Goal: Task Accomplishment & Management: Use online tool/utility

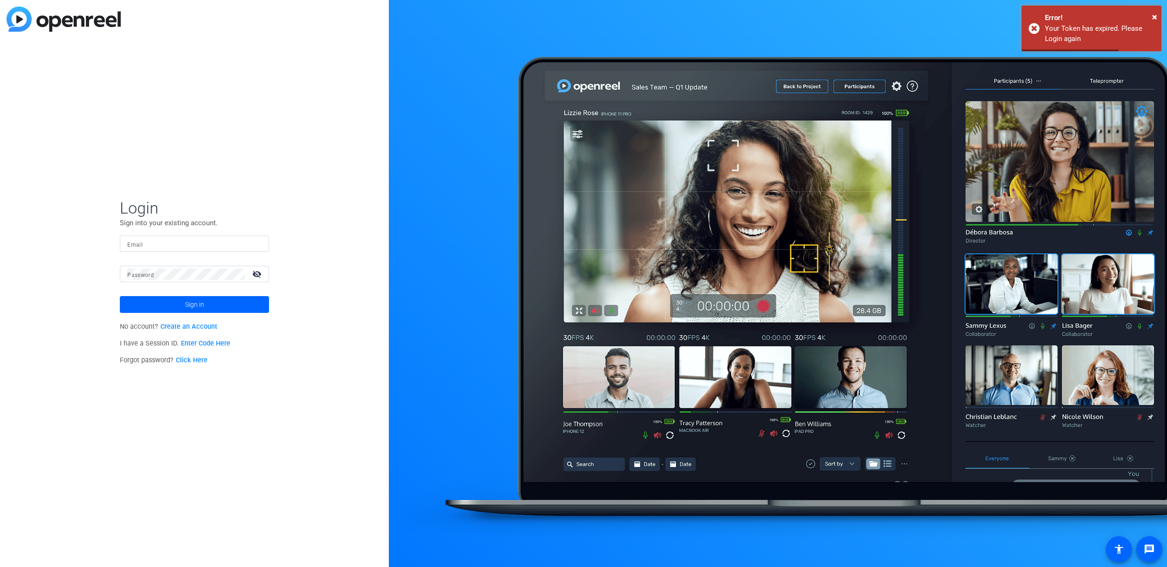
click at [220, 241] on input "Email" at bounding box center [194, 243] width 134 height 11
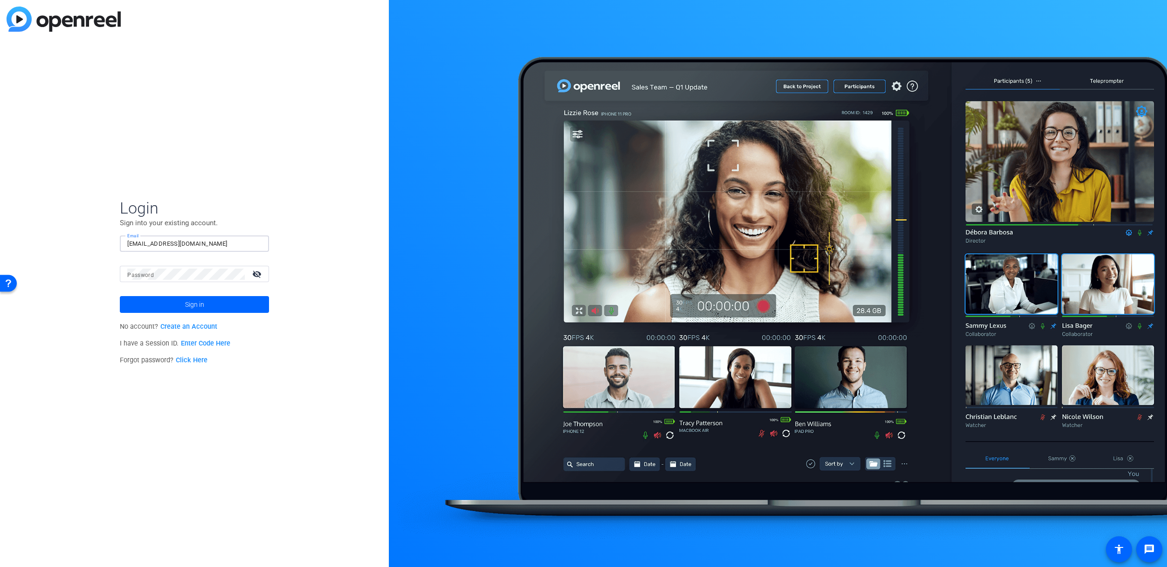
type input "cocaw@allstate.com"
click at [120, 296] on button "Sign in" at bounding box center [194, 304] width 149 height 17
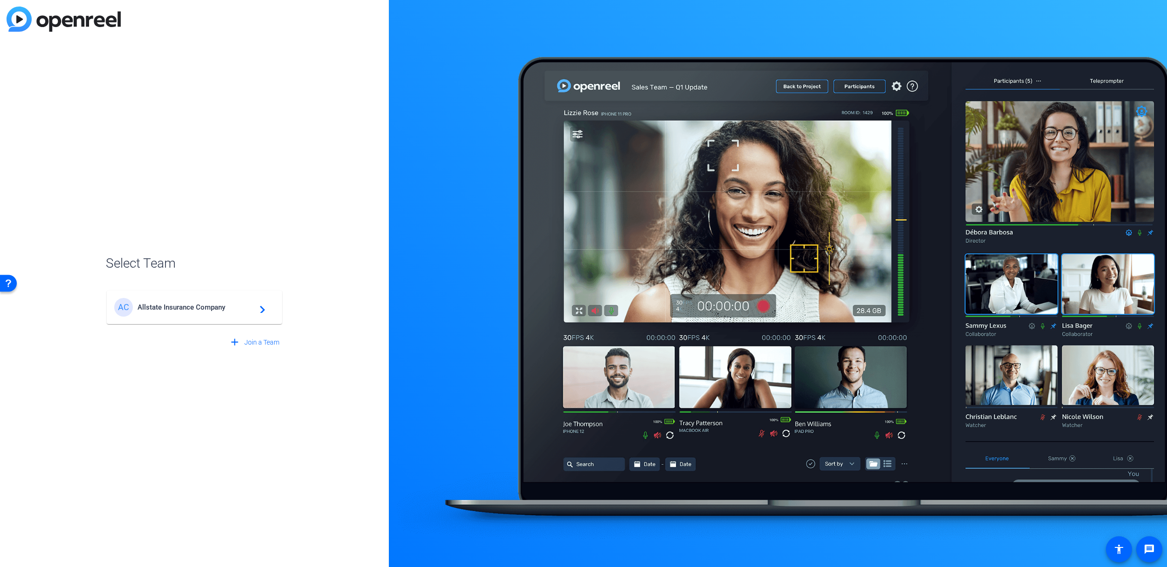
click at [197, 297] on mat-card-content "AC Allstate Insurance Company navigate_next" at bounding box center [194, 307] width 175 height 34
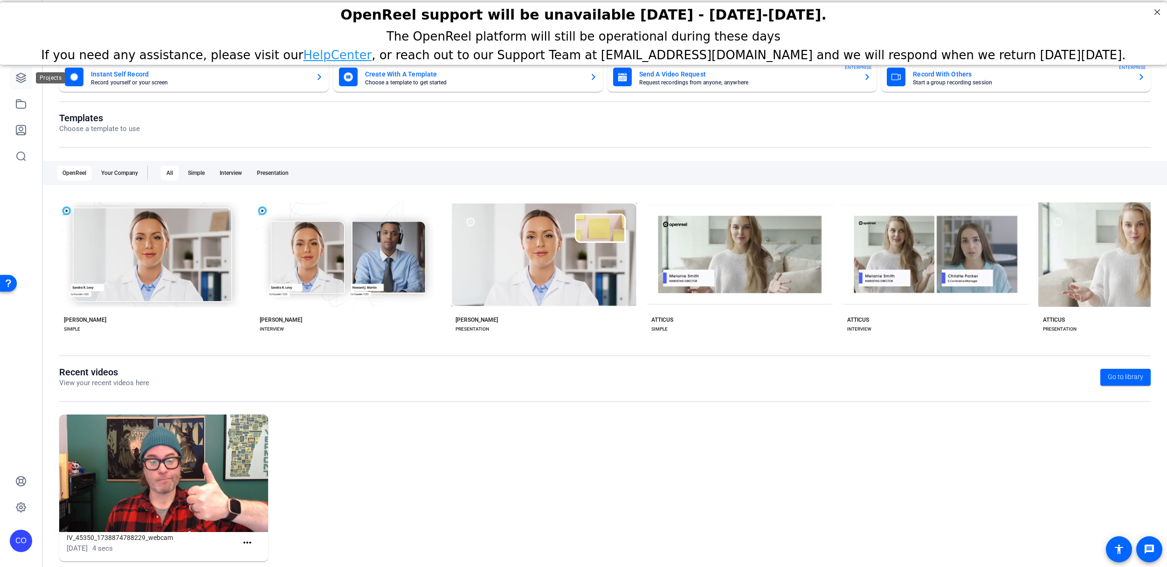
click at [28, 82] on link at bounding box center [21, 78] width 22 height 22
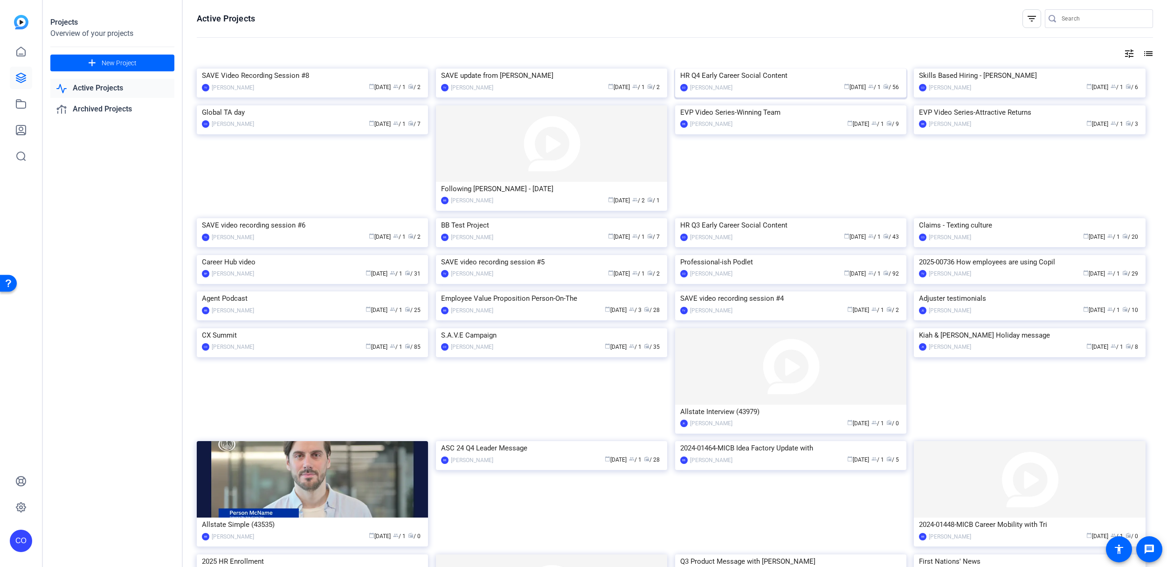
click at [748, 69] on img at bounding box center [790, 69] width 231 height 0
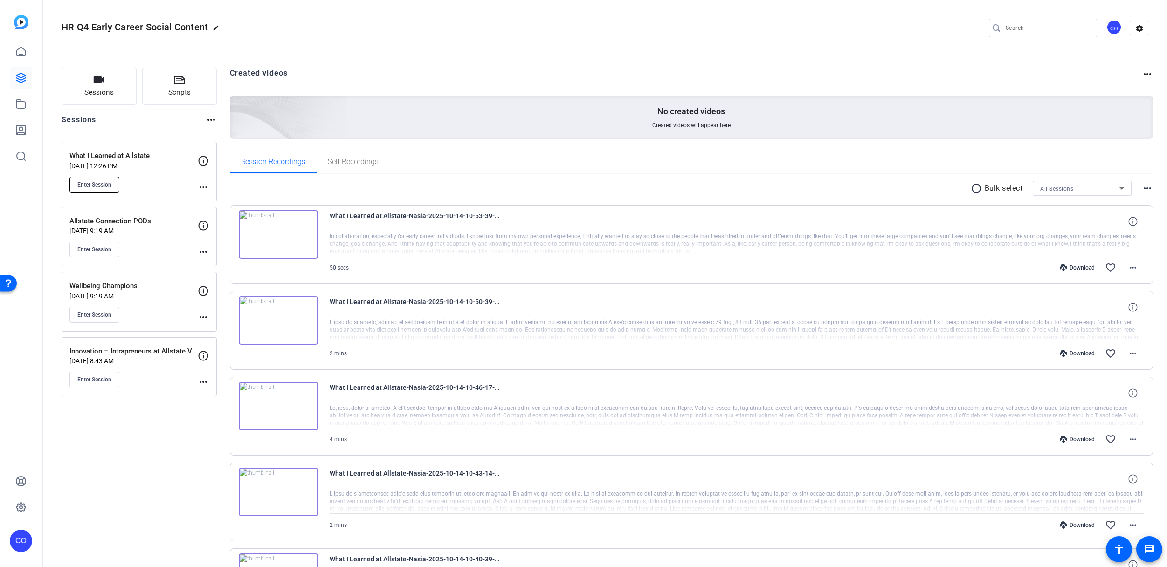
click at [88, 181] on span "Enter Session" at bounding box center [94, 184] width 34 height 7
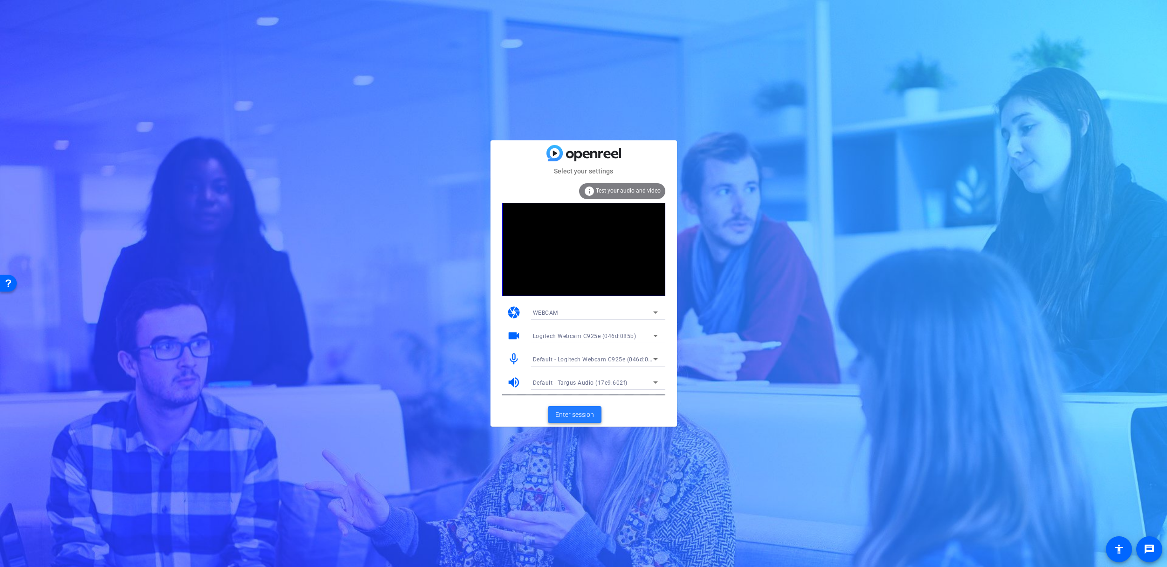
click at [571, 413] on span "Enter session" at bounding box center [574, 415] width 39 height 10
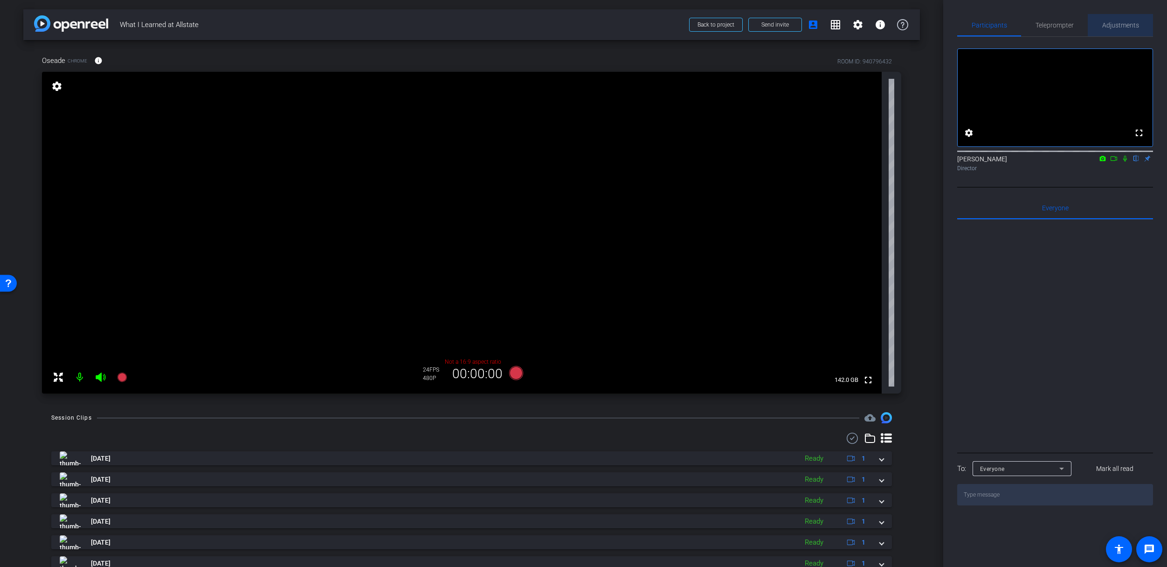
click at [1123, 27] on span "Adjustments" at bounding box center [1120, 25] width 37 height 7
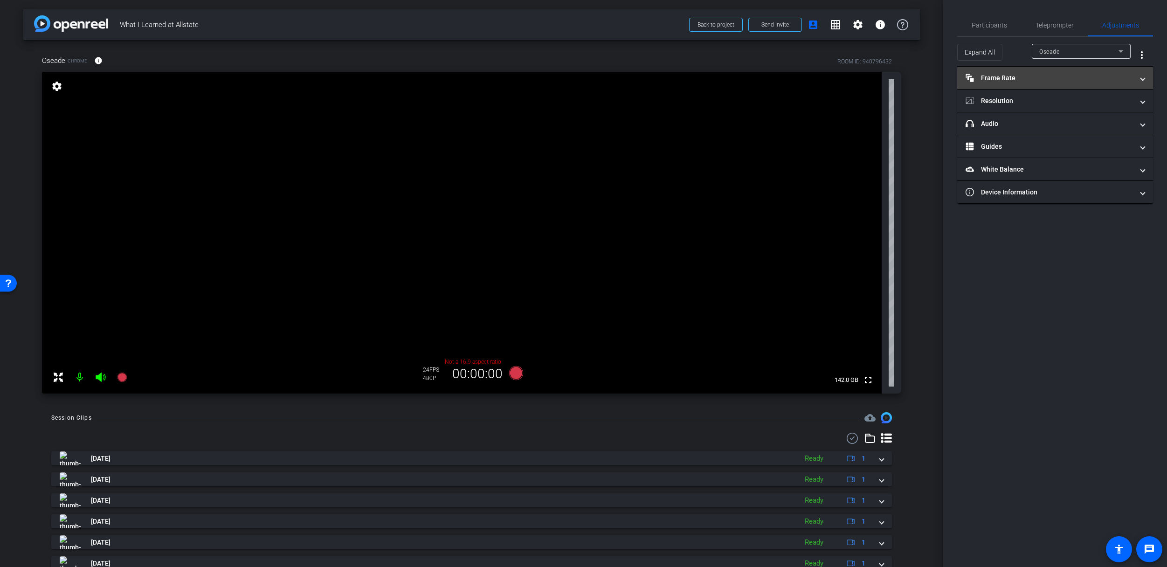
click at [1035, 84] on mat-expansion-panel-header "Frame Rate Frame Rate" at bounding box center [1055, 78] width 196 height 22
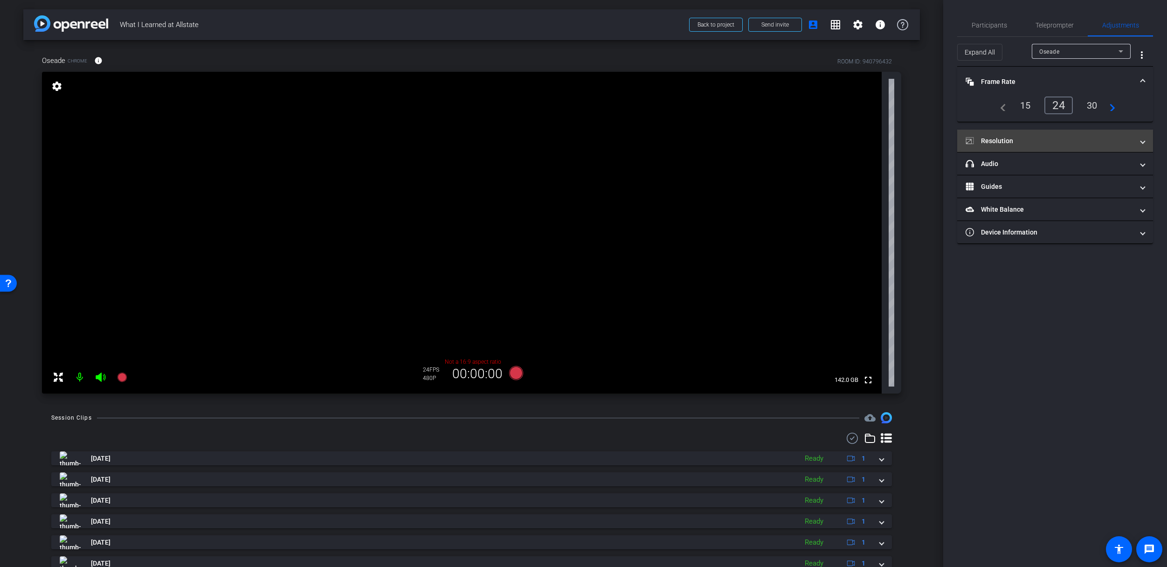
click at [1025, 145] on mat-panel-title "Resolution" at bounding box center [1050, 141] width 168 height 10
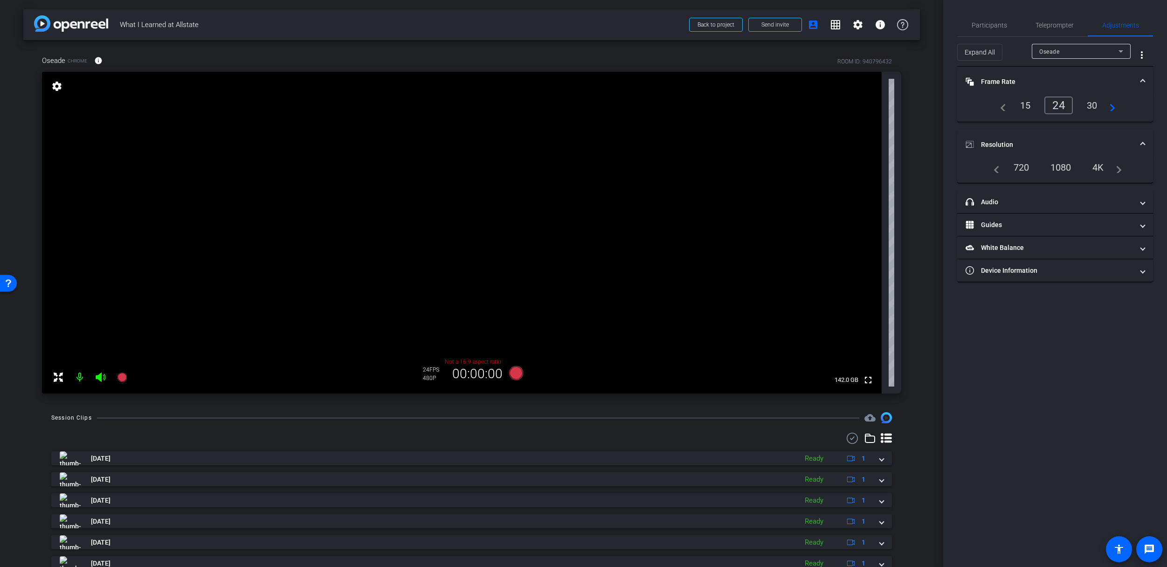
click at [1065, 166] on div "1080" at bounding box center [1060, 167] width 35 height 16
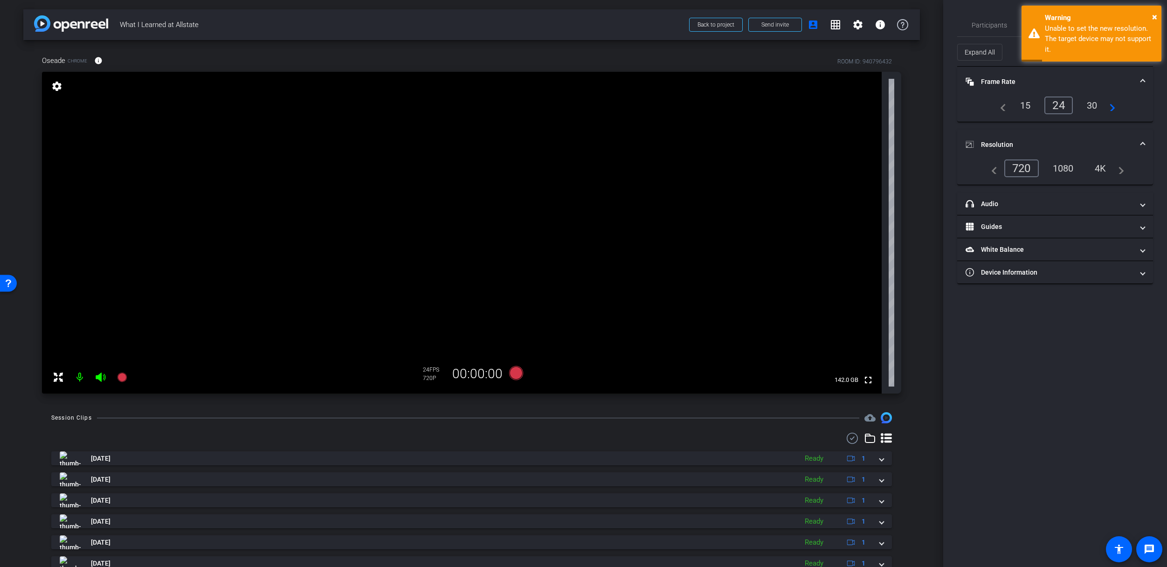
click at [1061, 141] on mat-panel-title "Resolution" at bounding box center [1050, 145] width 168 height 10
click at [1137, 83] on span "Frame Rate Frame Rate" at bounding box center [1053, 82] width 175 height 10
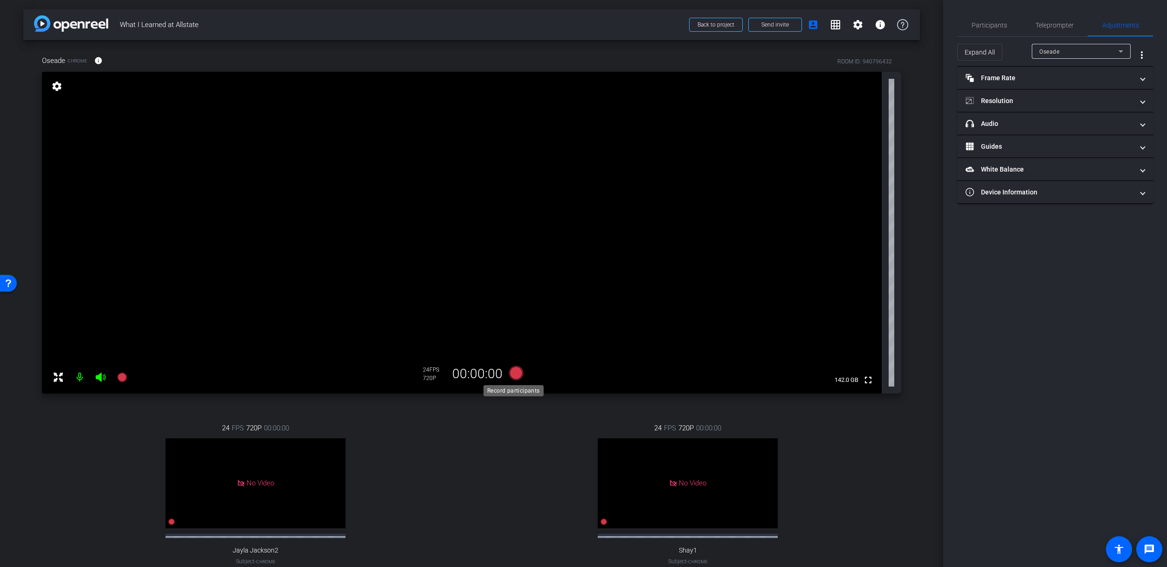
click at [510, 374] on icon at bounding box center [516, 373] width 14 height 14
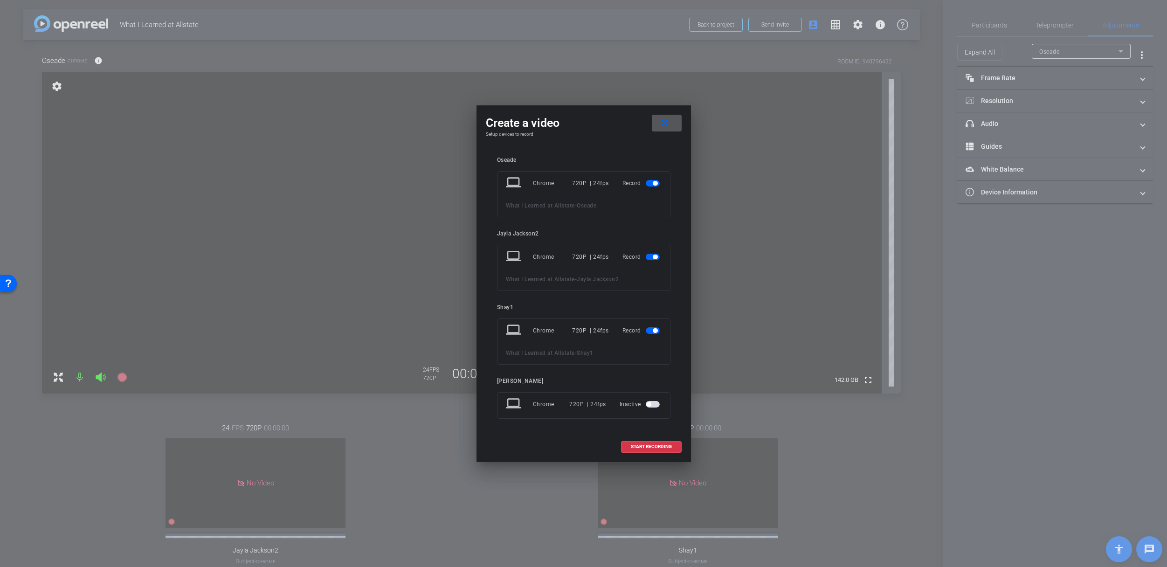
click at [654, 184] on span "button" at bounding box center [655, 183] width 5 height 5
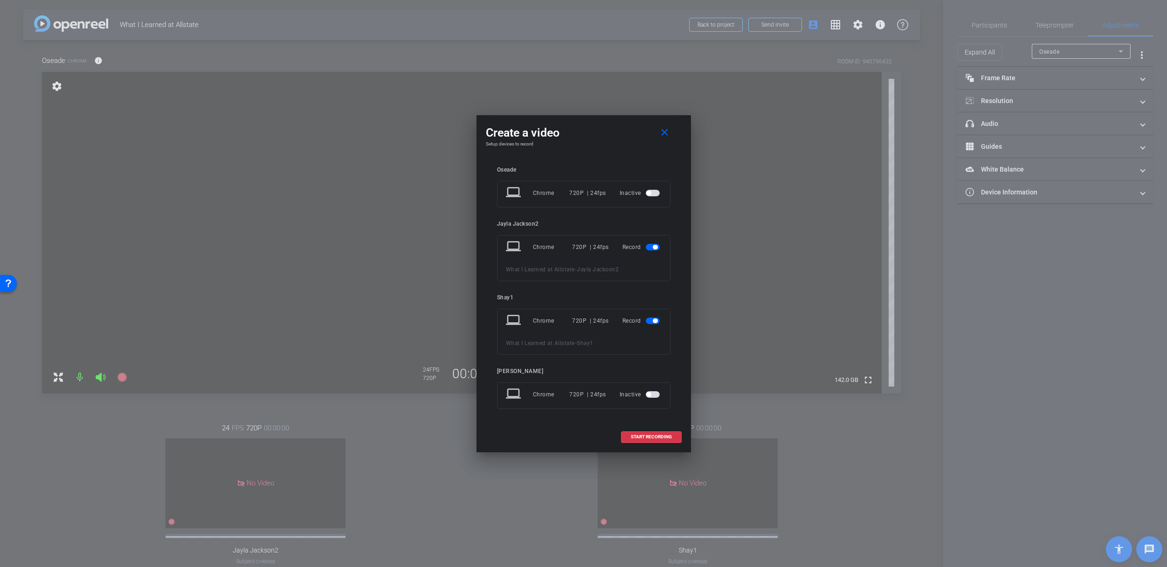
click at [652, 248] on span "button" at bounding box center [653, 247] width 14 height 7
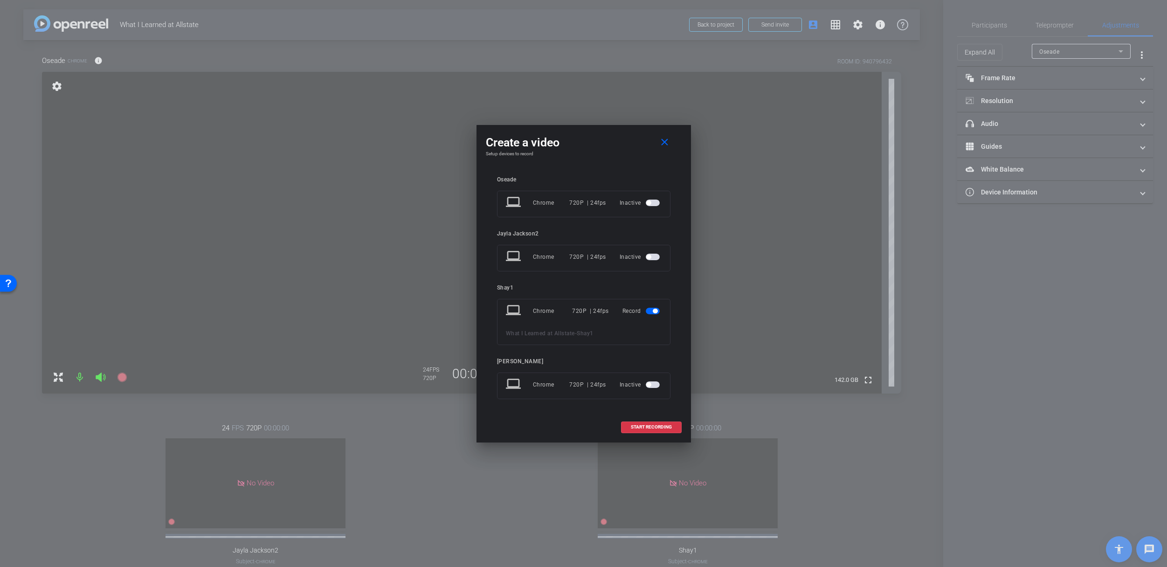
click at [656, 309] on span "button" at bounding box center [655, 311] width 5 height 5
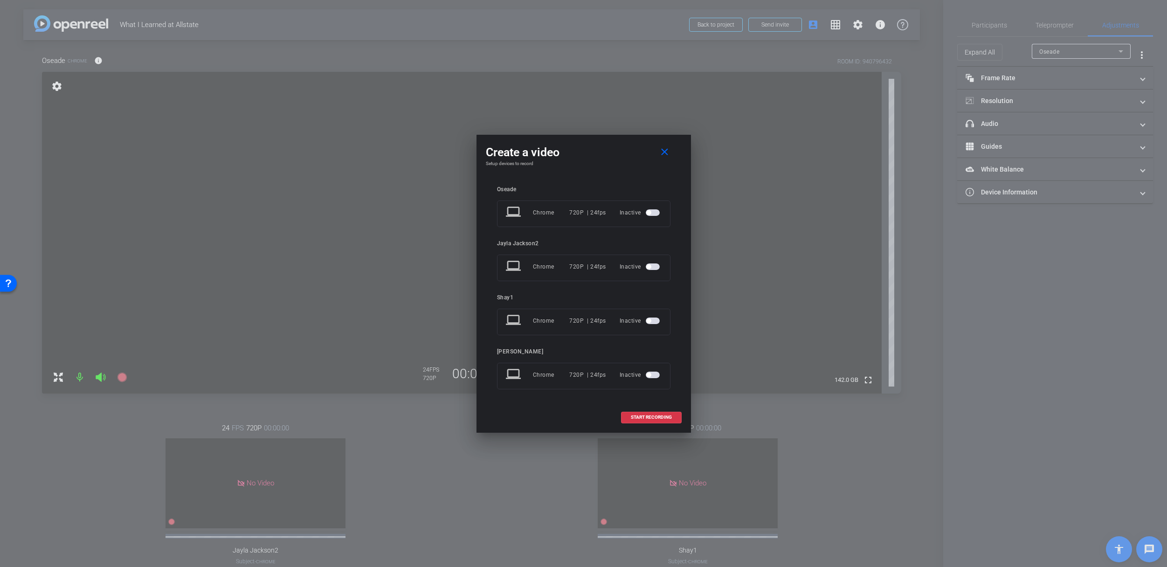
click at [654, 211] on span "button" at bounding box center [653, 212] width 14 height 7
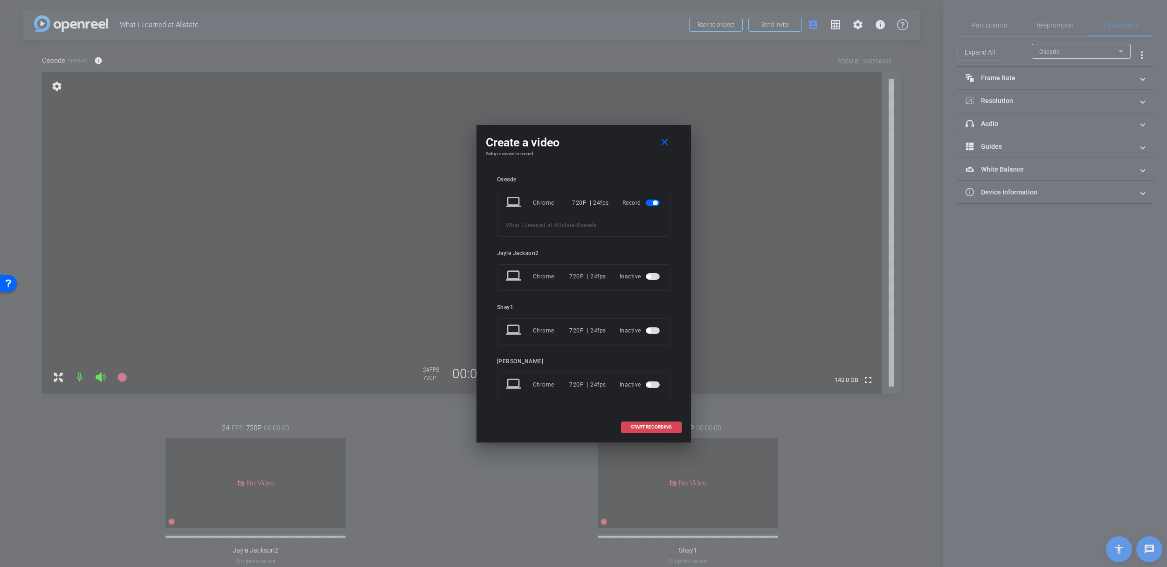
click at [649, 430] on span at bounding box center [651, 427] width 60 height 22
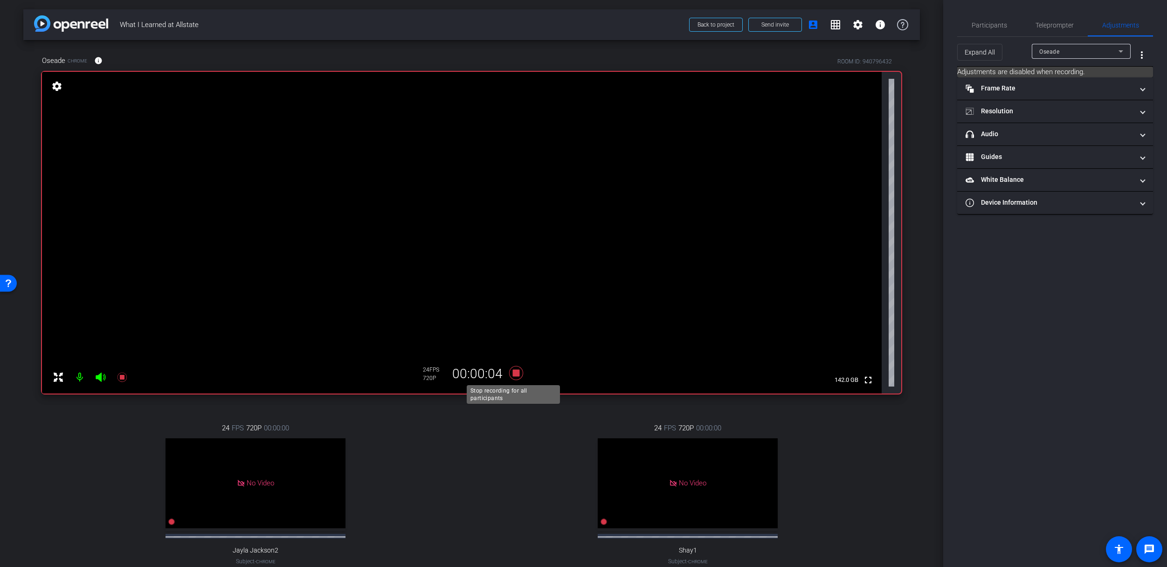
click at [514, 373] on icon at bounding box center [516, 373] width 14 height 14
click at [514, 508] on div "24 FPS 720P 00:00:00 No Video Shay1 Subject - Chrome settings" at bounding box center [687, 503] width 427 height 193
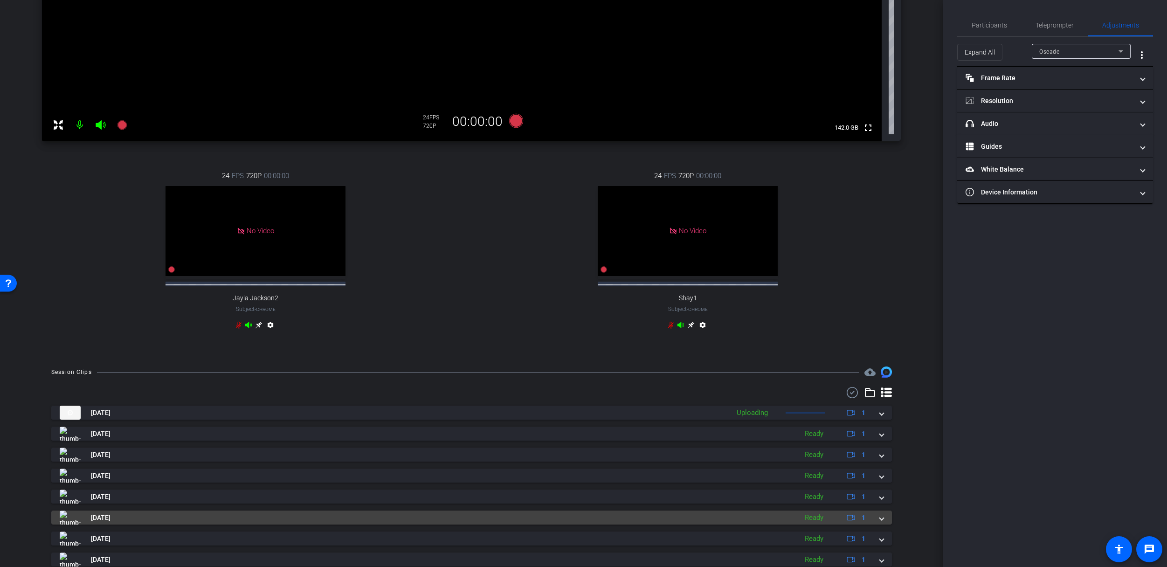
scroll to position [283, 0]
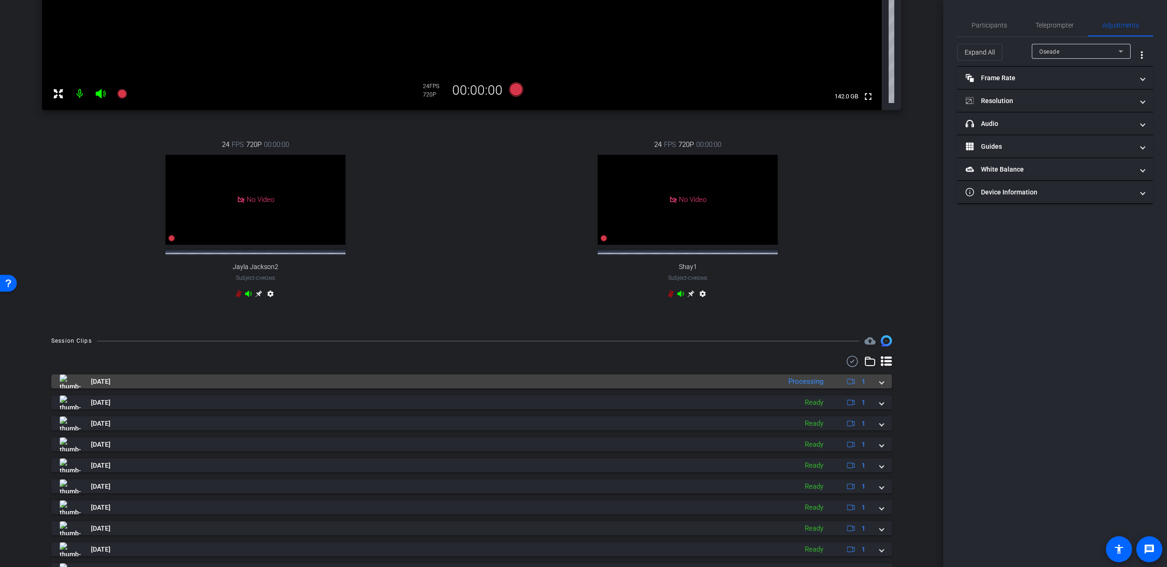
click at [235, 388] on mat-panel-title "[DATE]" at bounding box center [418, 381] width 717 height 14
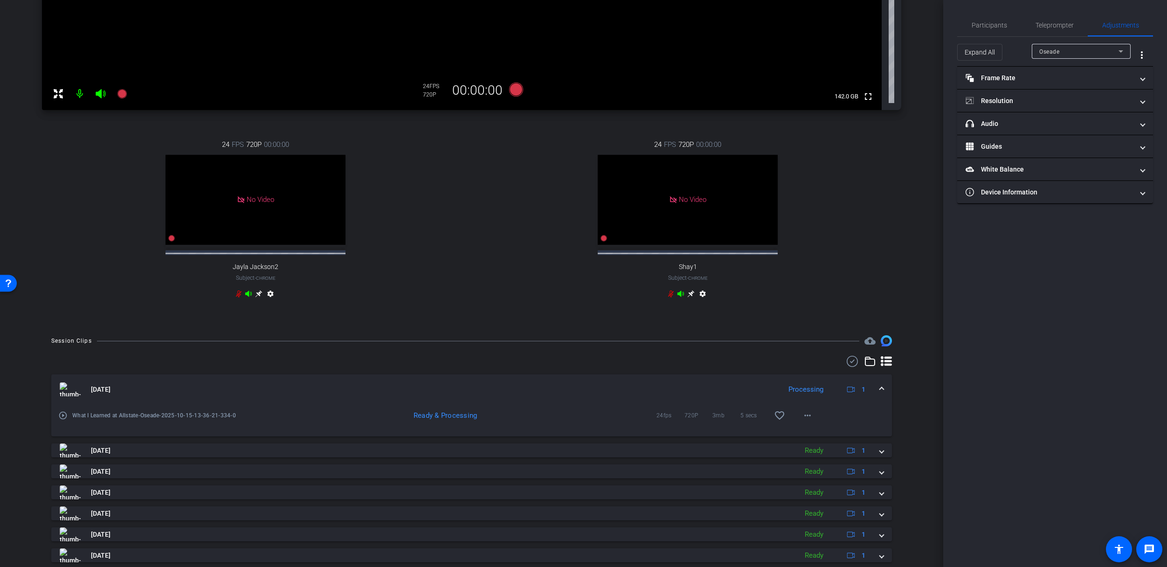
click at [61, 420] on mat-icon "play_circle_outline" at bounding box center [62, 415] width 9 height 9
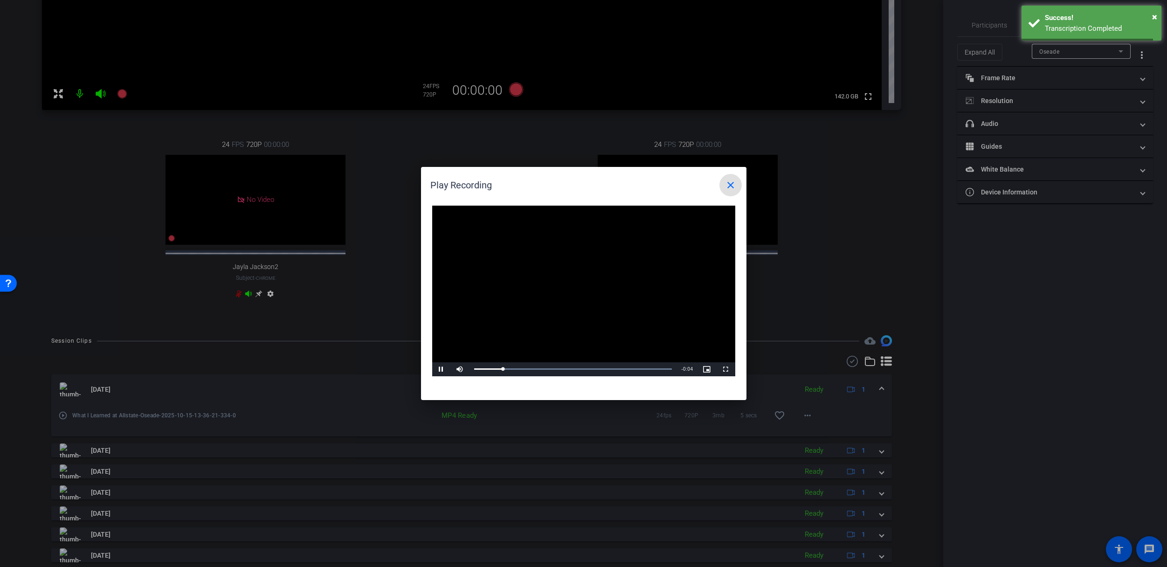
click at [737, 181] on span at bounding box center [730, 185] width 22 height 22
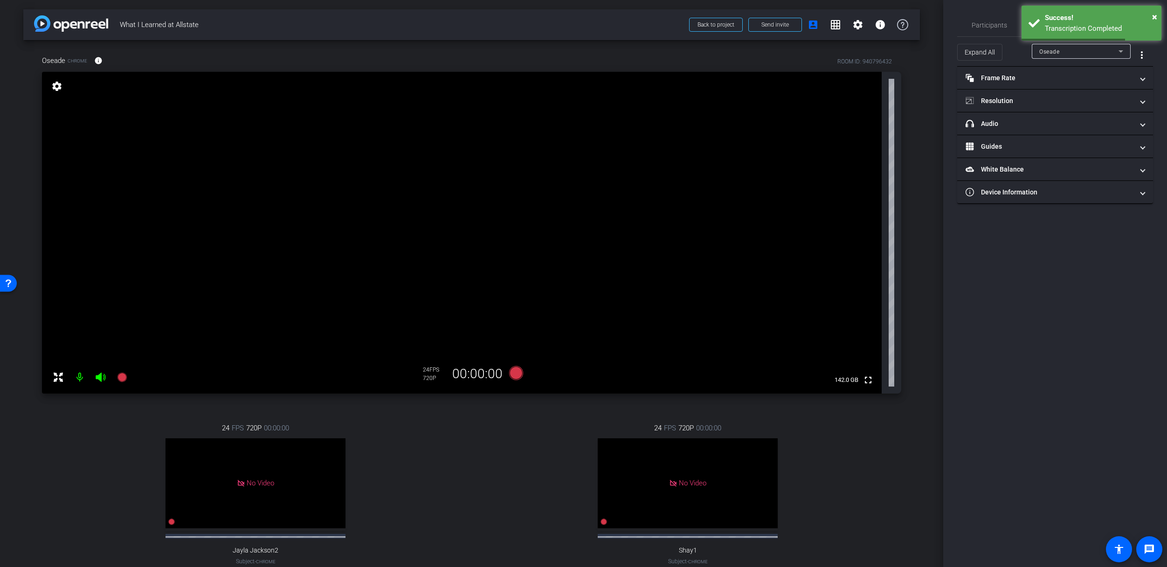
scroll to position [128, 0]
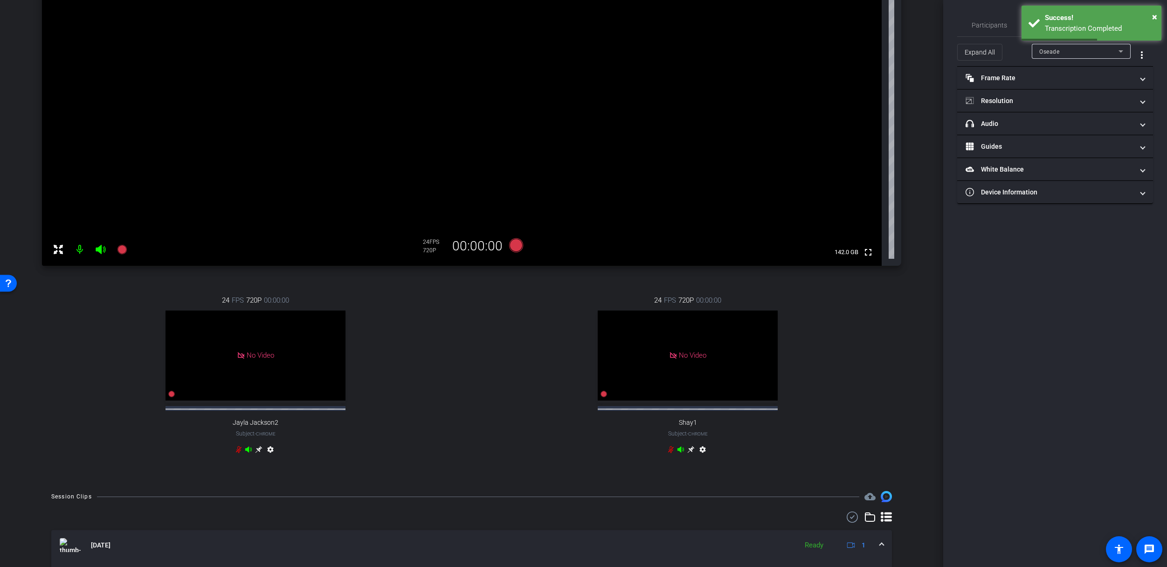
click at [879, 548] on mat-expansion-panel-header "[DATE] Ready 1" at bounding box center [471, 545] width 841 height 30
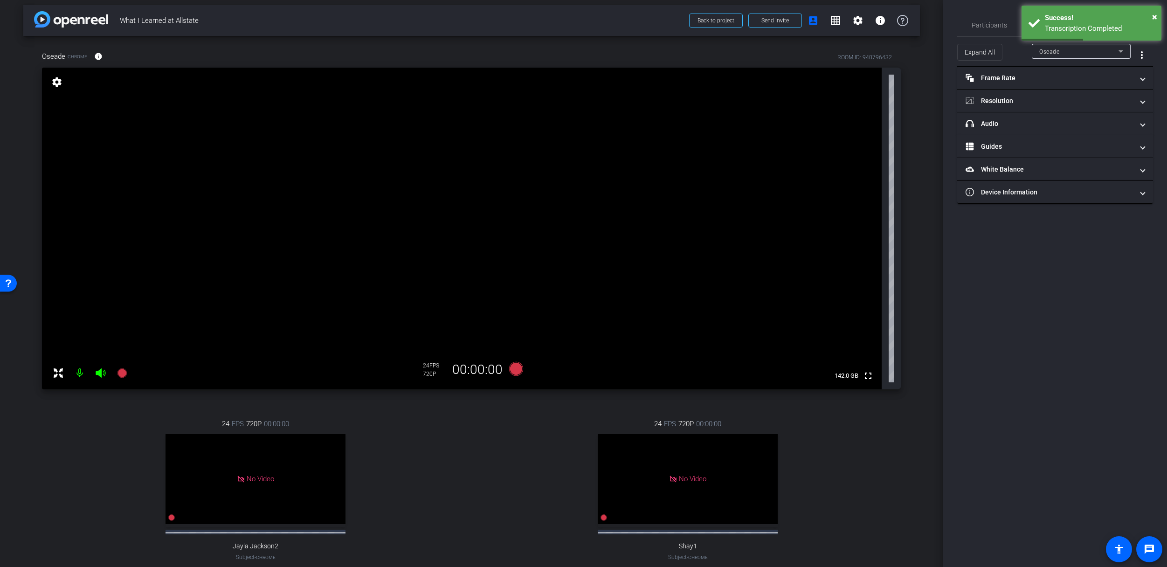
scroll to position [0, 0]
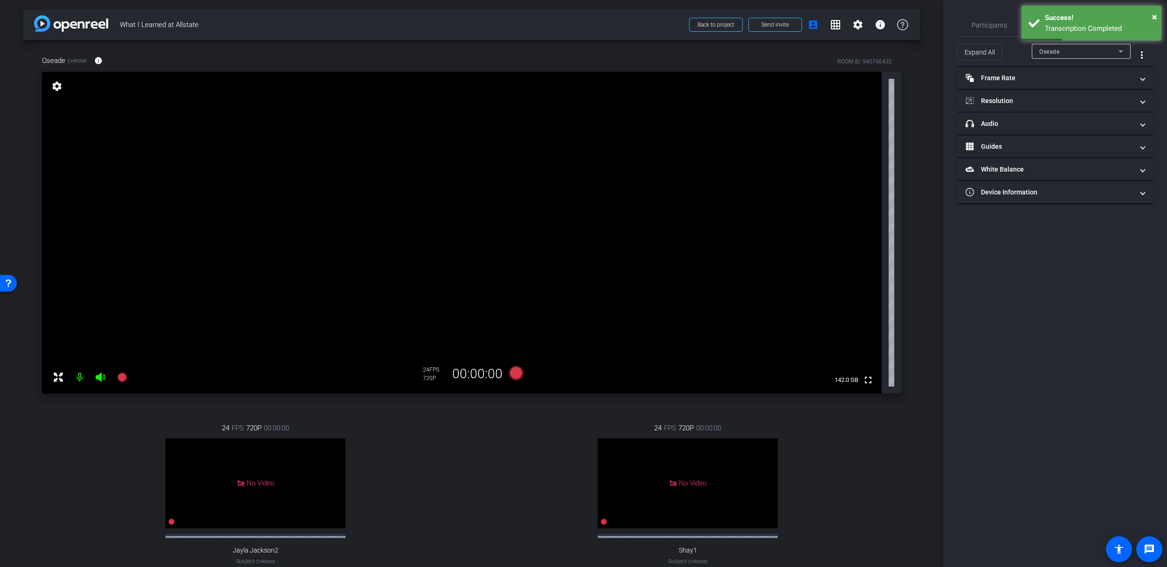
click at [499, 470] on div "24 FPS 720P 00:00:00 No Video Shay1 Subject - Chrome settings" at bounding box center [687, 503] width 427 height 193
click at [485, 471] on div "24 FPS 720P 00:00:00 No Video Shay1 Subject - Chrome settings" at bounding box center [687, 503] width 427 height 193
click at [511, 473] on div "24 FPS 720P 00:00:00 No Video Shay1 Subject - Chrome settings" at bounding box center [687, 503] width 427 height 193
click at [490, 518] on div "24 FPS 720P 00:00:00 No Video Shay1 Subject - Chrome settings" at bounding box center [687, 503] width 427 height 193
click at [985, 22] on span "Participants" at bounding box center [989, 25] width 35 height 7
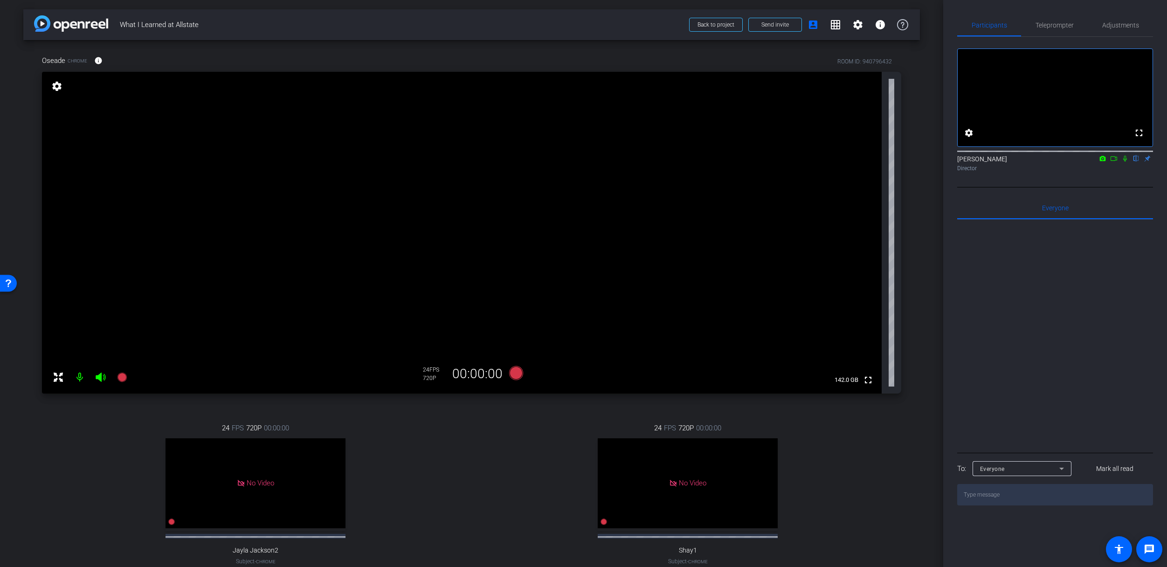
click at [476, 428] on div "24 FPS 720P 00:00:00 No Video Shay1 Subject - Chrome settings" at bounding box center [687, 503] width 427 height 193
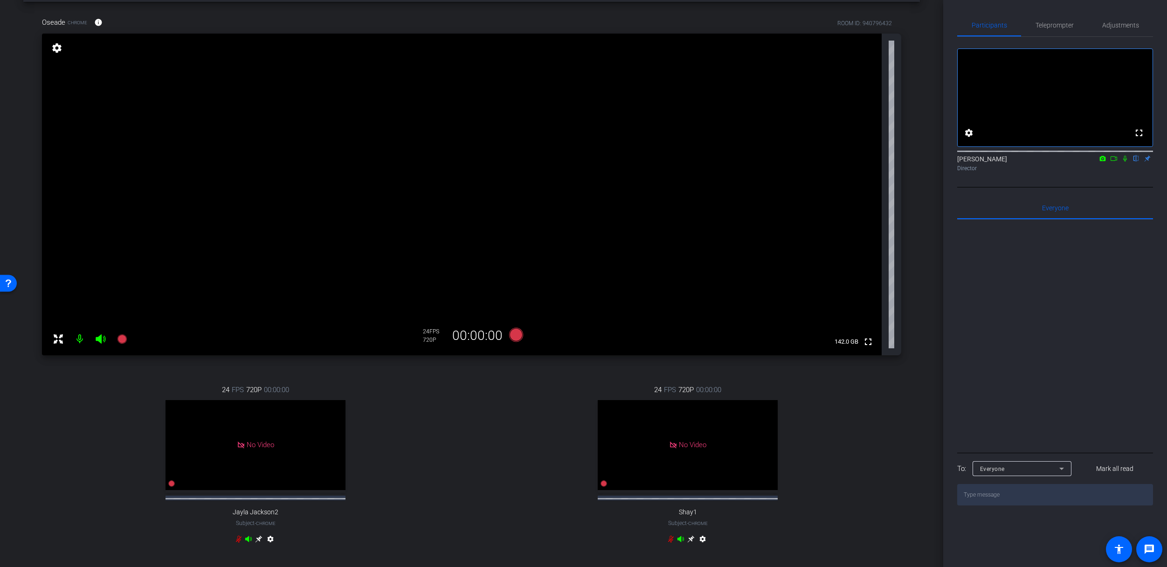
scroll to position [25, 0]
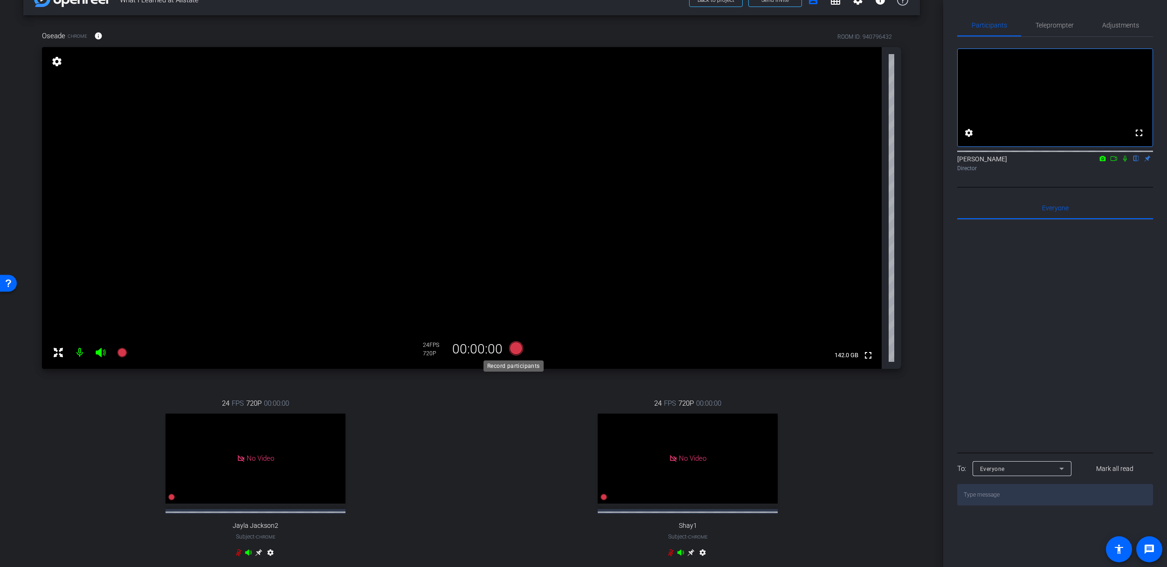
click at [512, 352] on icon at bounding box center [516, 348] width 14 height 14
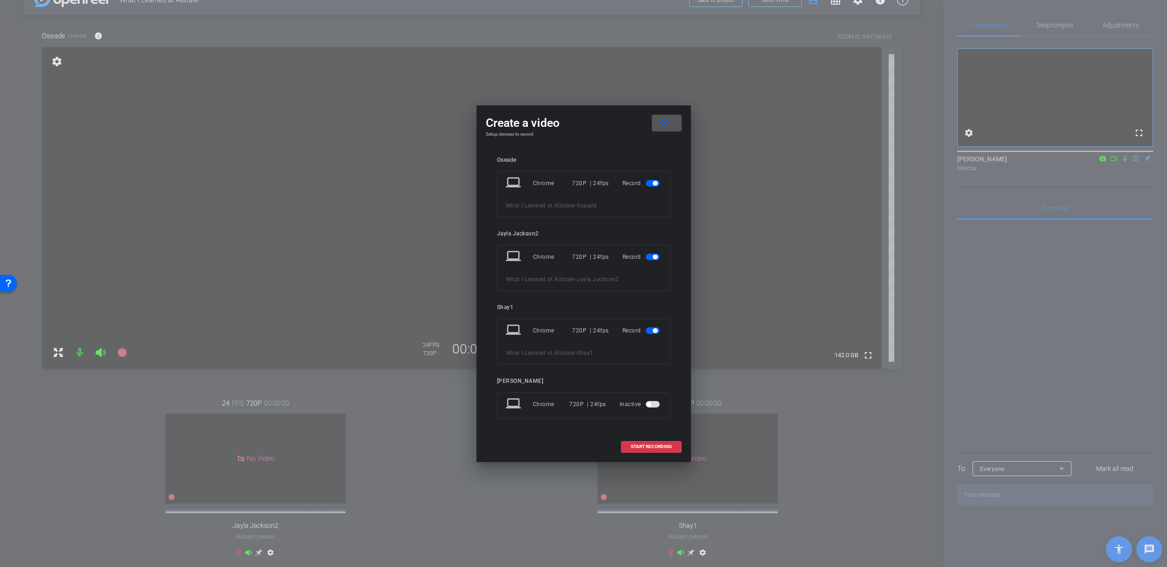
click at [654, 256] on span "button" at bounding box center [655, 257] width 5 height 5
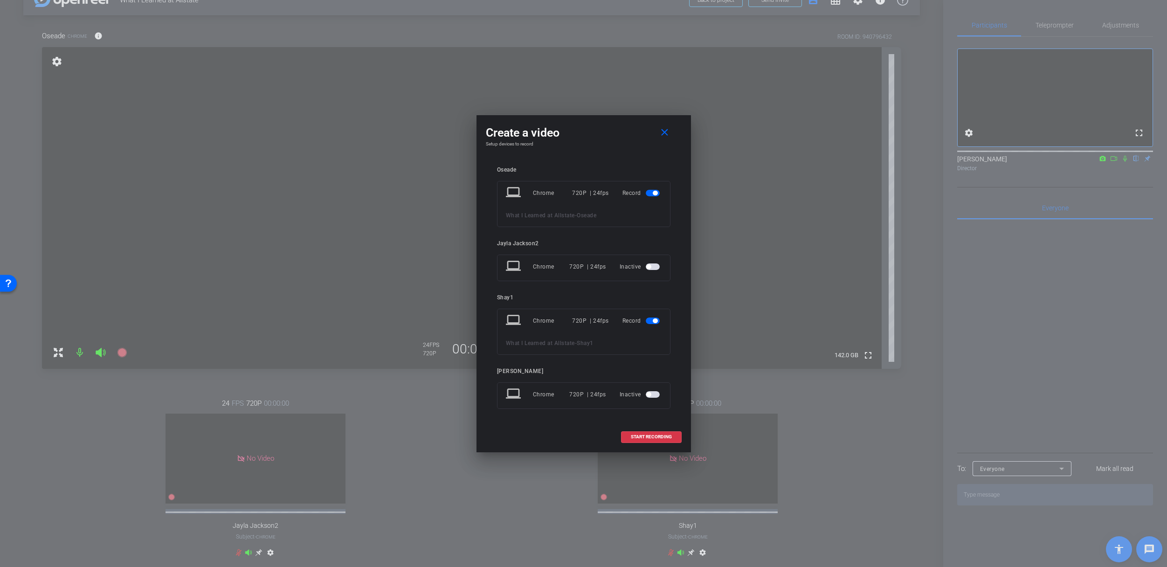
click at [656, 322] on span "button" at bounding box center [655, 320] width 5 height 5
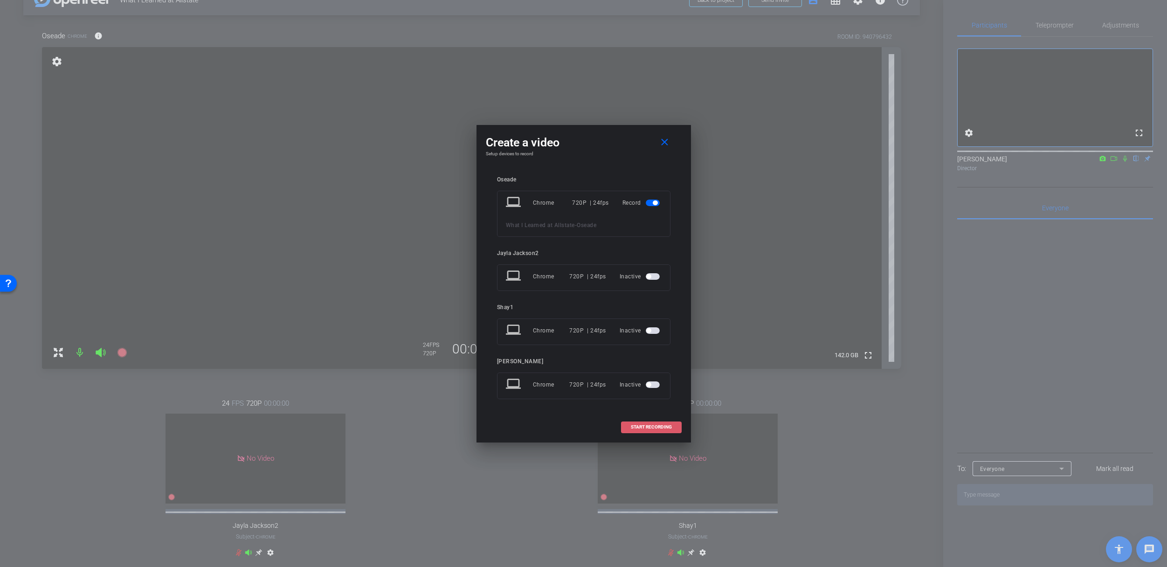
click at [641, 427] on span "START RECORDING" at bounding box center [651, 427] width 41 height 5
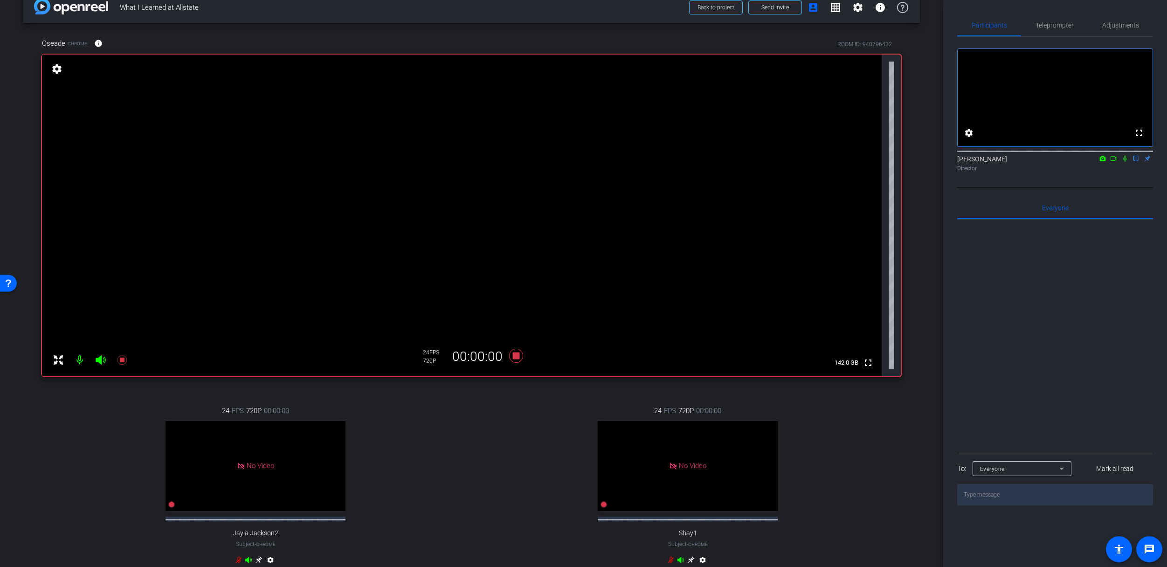
scroll to position [0, 0]
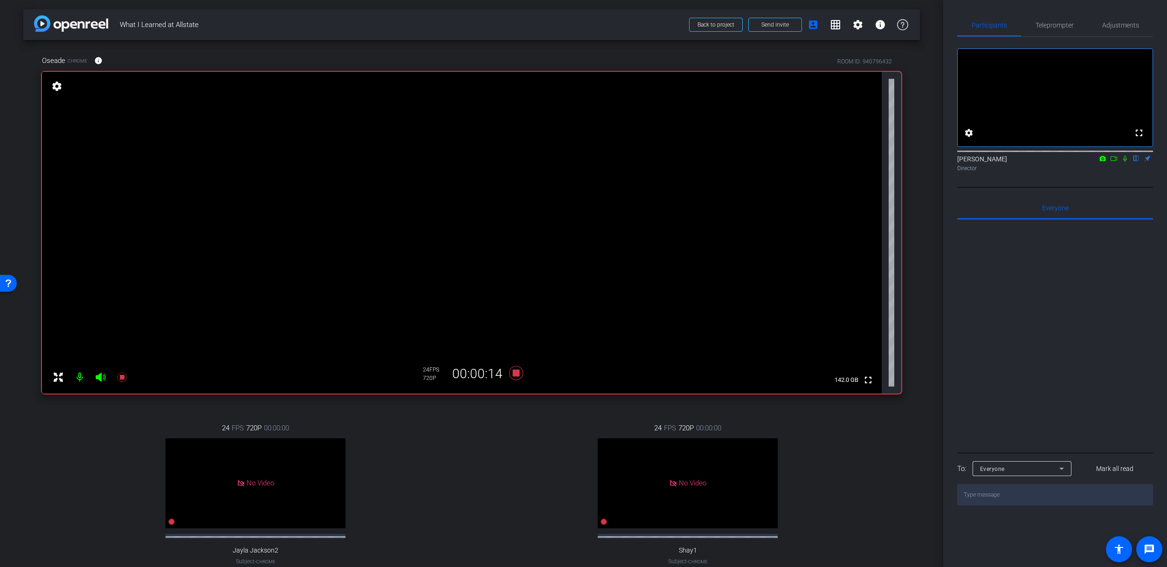
click at [1126, 162] on icon at bounding box center [1124, 158] width 7 height 7
click at [1125, 162] on icon at bounding box center [1125, 159] width 5 height 6
click at [518, 372] on icon at bounding box center [516, 373] width 22 height 17
click at [514, 375] on icon at bounding box center [516, 373] width 14 height 14
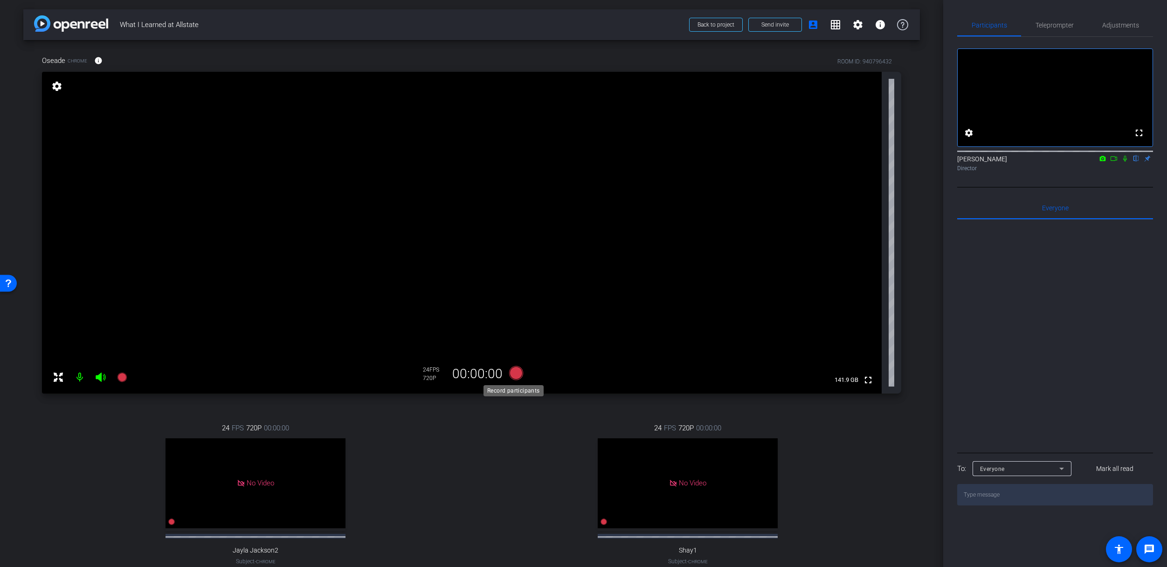
click at [511, 375] on icon at bounding box center [516, 373] width 14 height 14
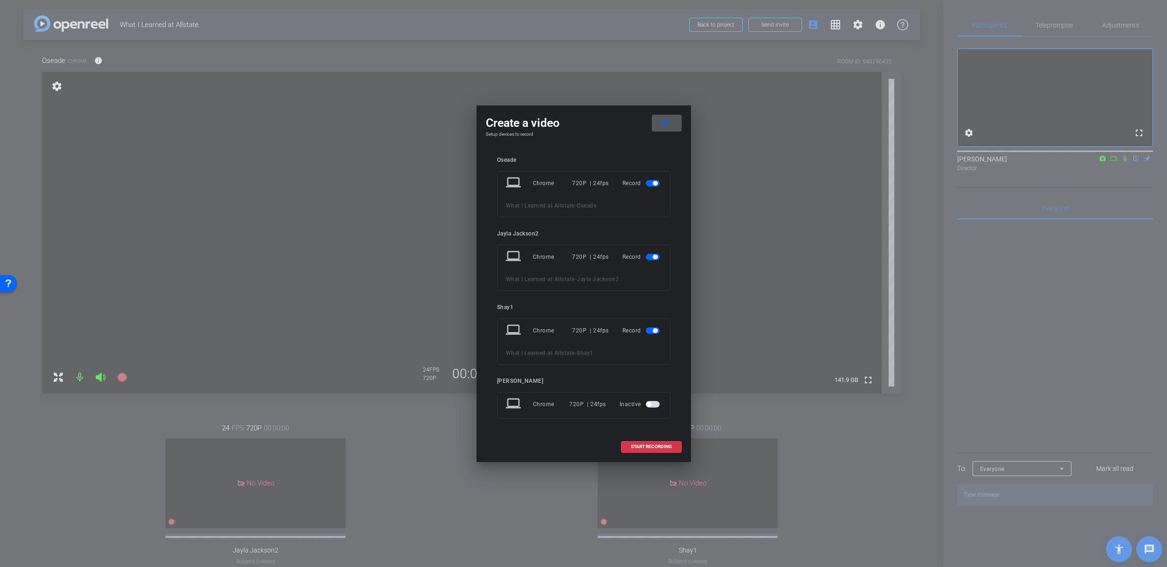
click at [652, 252] on mat-slide-toggle at bounding box center [654, 256] width 16 height 11
click at [654, 257] on span "button" at bounding box center [655, 257] width 5 height 5
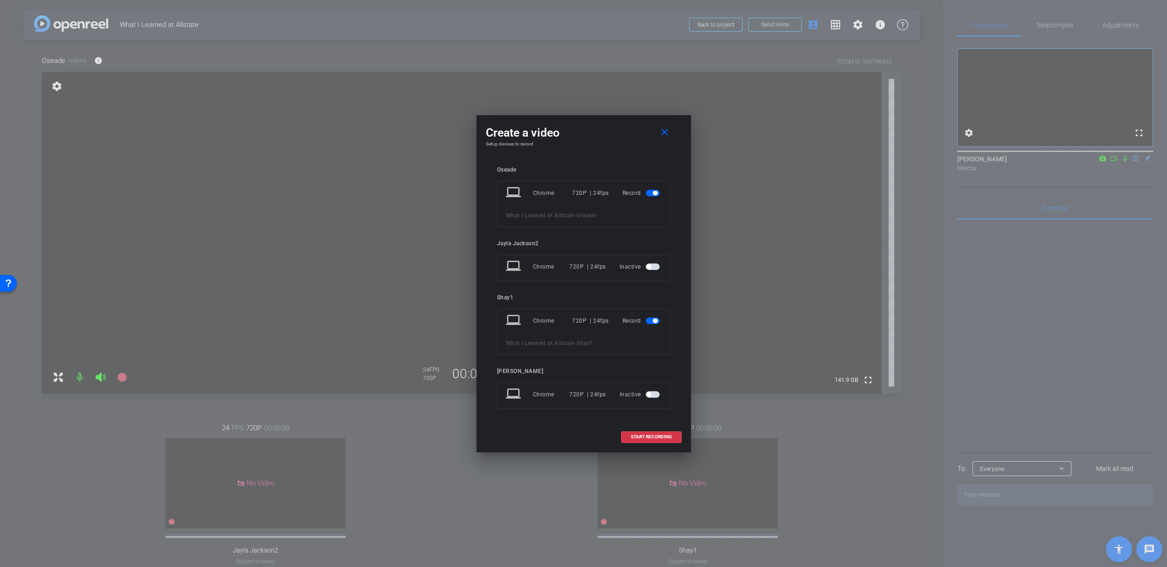
click at [655, 319] on span "button" at bounding box center [655, 320] width 5 height 5
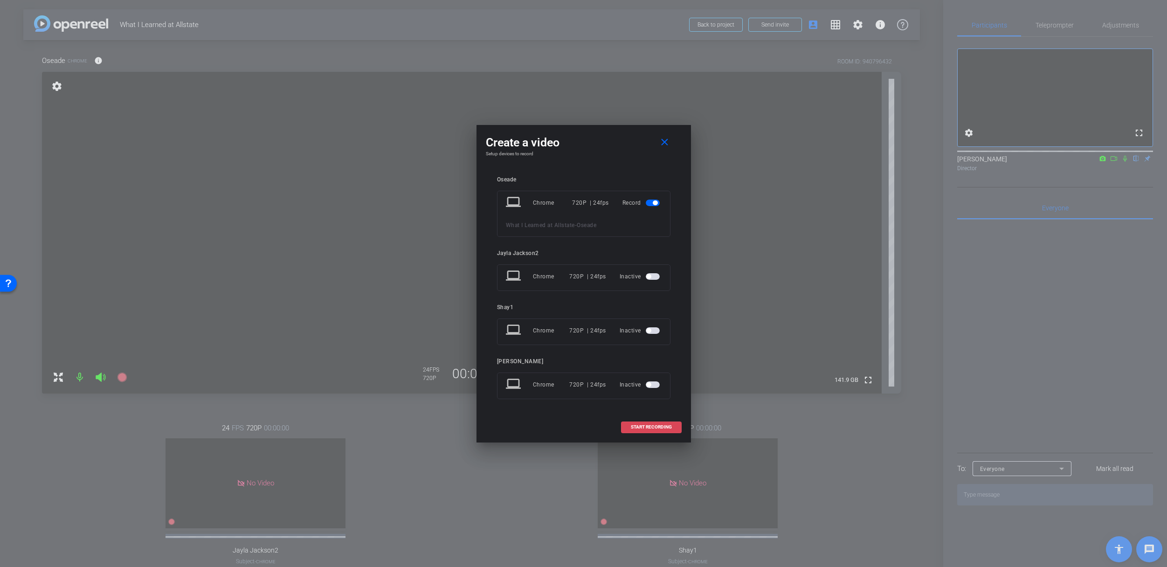
click at [647, 429] on span "START RECORDING" at bounding box center [651, 427] width 41 height 5
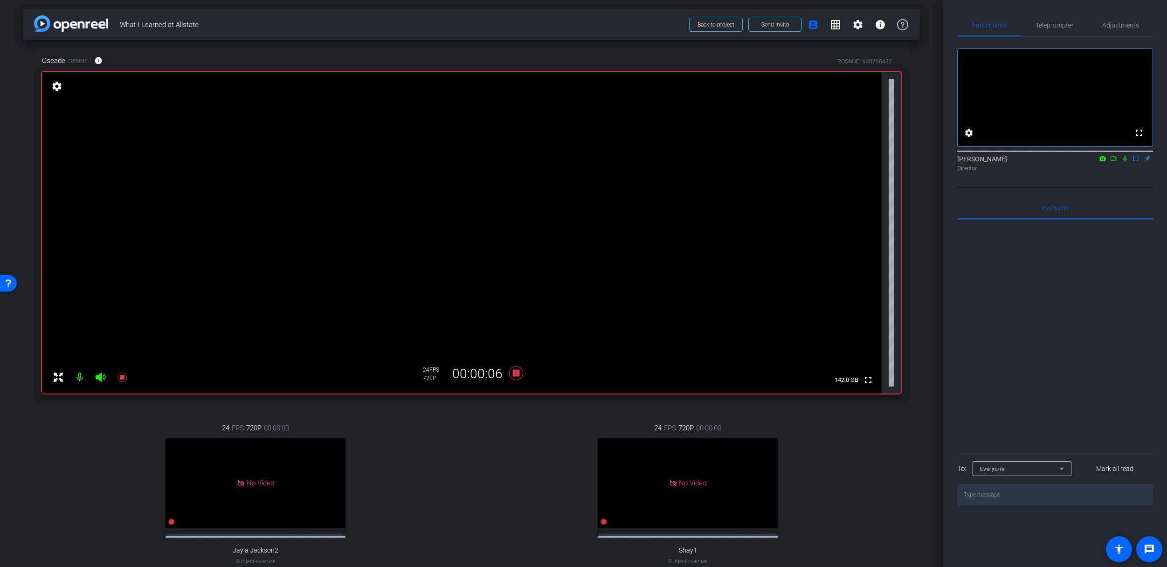
click at [1124, 162] on icon at bounding box center [1124, 158] width 7 height 7
click at [1126, 162] on icon at bounding box center [1124, 158] width 7 height 7
click at [514, 375] on icon at bounding box center [516, 373] width 14 height 14
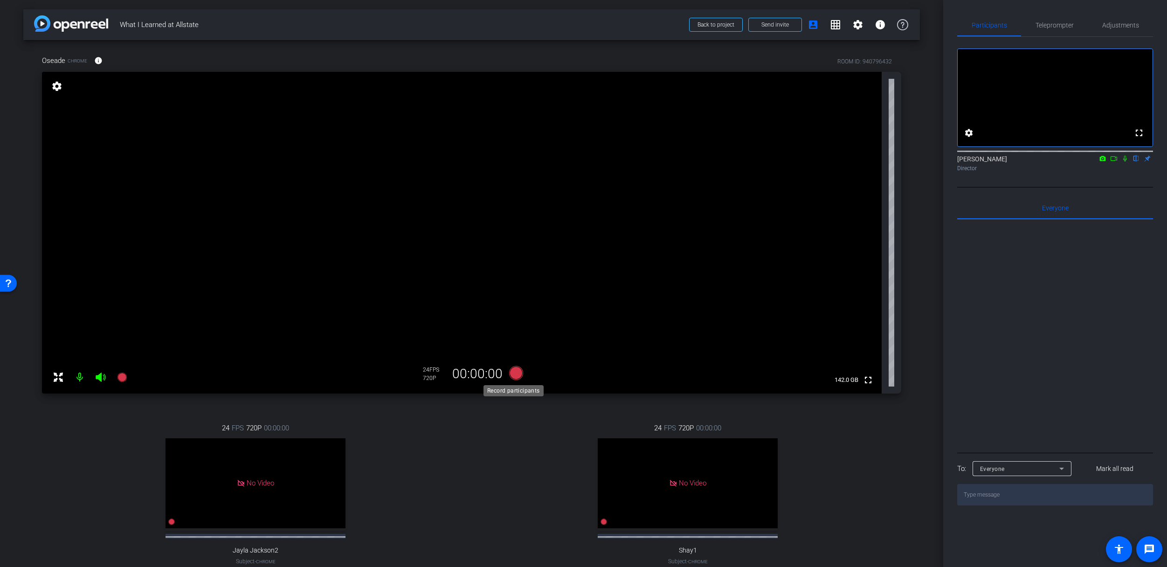
click at [519, 376] on icon at bounding box center [516, 373] width 14 height 14
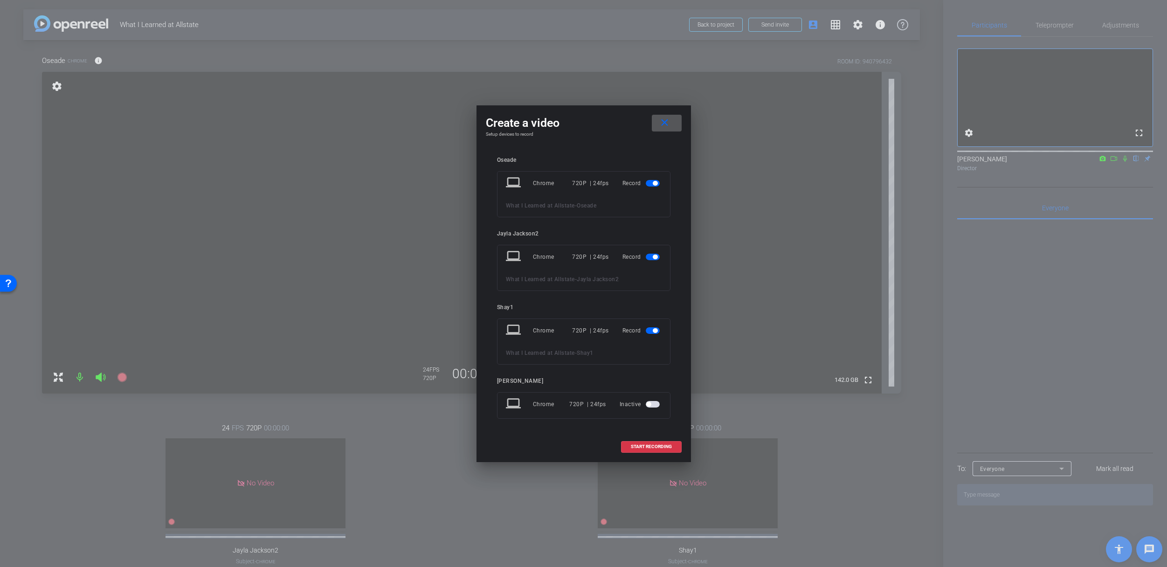
click at [662, 253] on div "laptop Chrome 720P | 24fps Record What I Learned at Allstate - Jayla Jackson2" at bounding box center [583, 268] width 173 height 46
click at [651, 258] on span "button" at bounding box center [653, 257] width 14 height 7
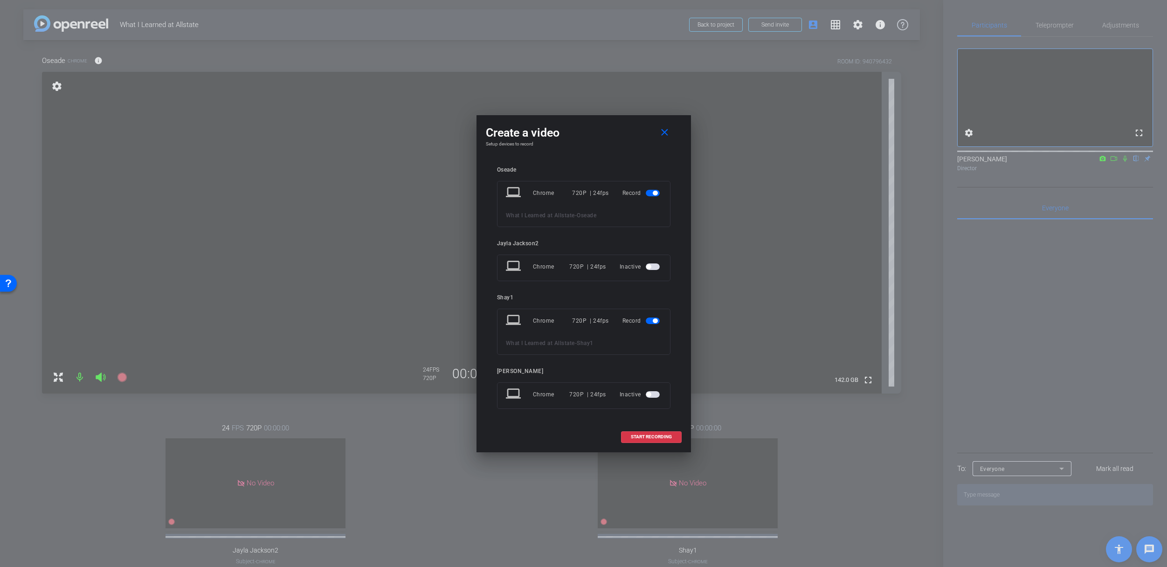
click at [653, 320] on span "button" at bounding box center [655, 320] width 5 height 5
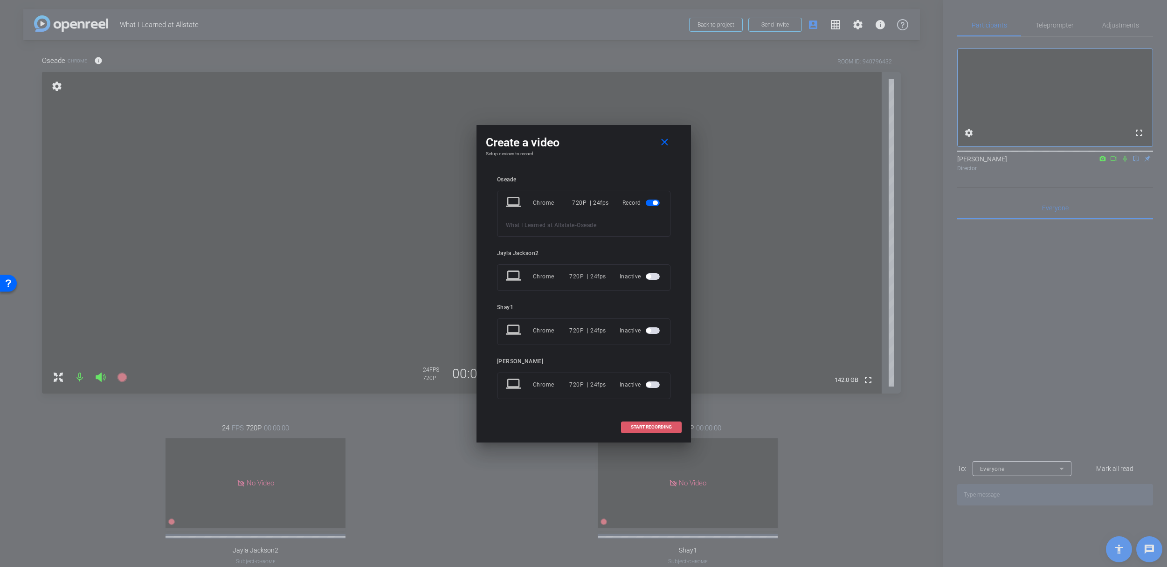
click at [651, 427] on span "START RECORDING" at bounding box center [651, 427] width 41 height 5
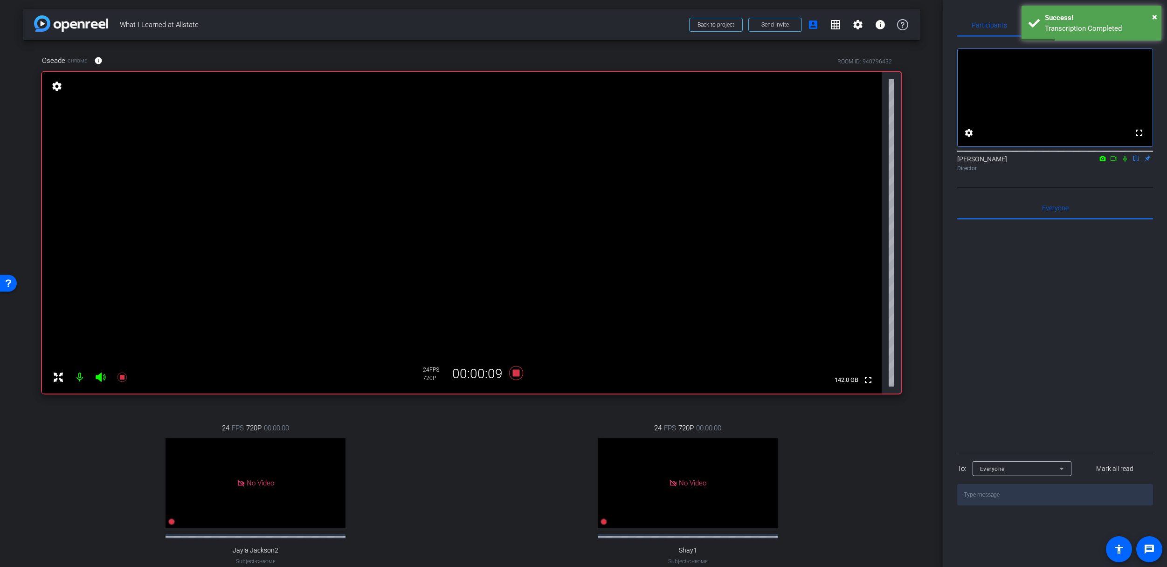
click at [1125, 162] on icon at bounding box center [1124, 158] width 7 height 7
click at [1123, 172] on div "[PERSON_NAME] flip Director" at bounding box center [1055, 163] width 196 height 18
click at [1124, 162] on icon at bounding box center [1124, 158] width 7 height 7
click at [1124, 162] on icon at bounding box center [1125, 159] width 4 height 6
click at [1125, 162] on icon at bounding box center [1124, 158] width 7 height 7
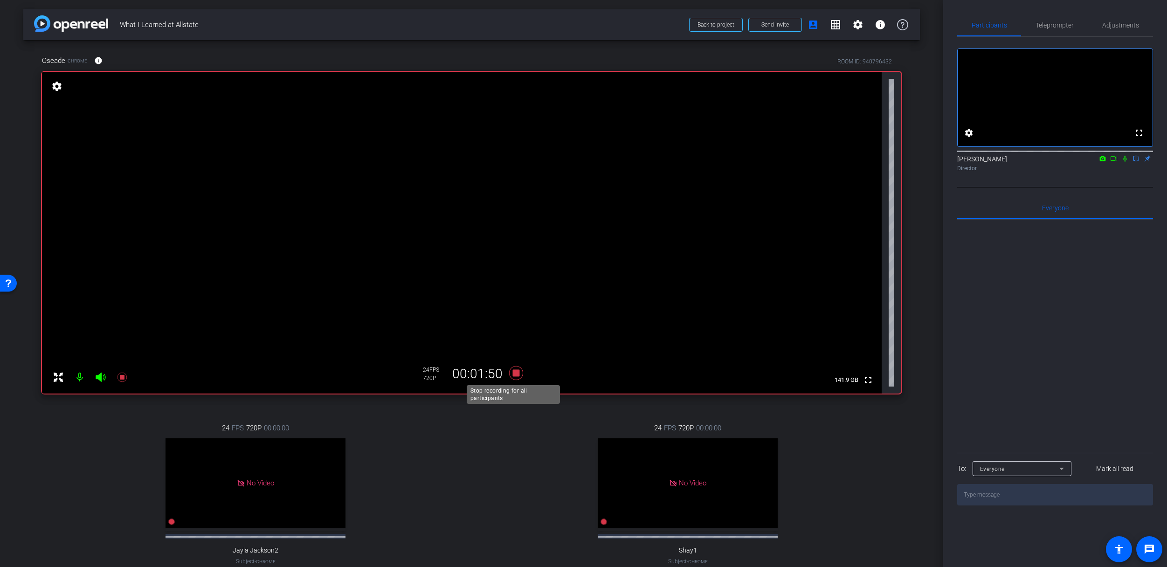
click at [516, 374] on icon at bounding box center [516, 373] width 14 height 14
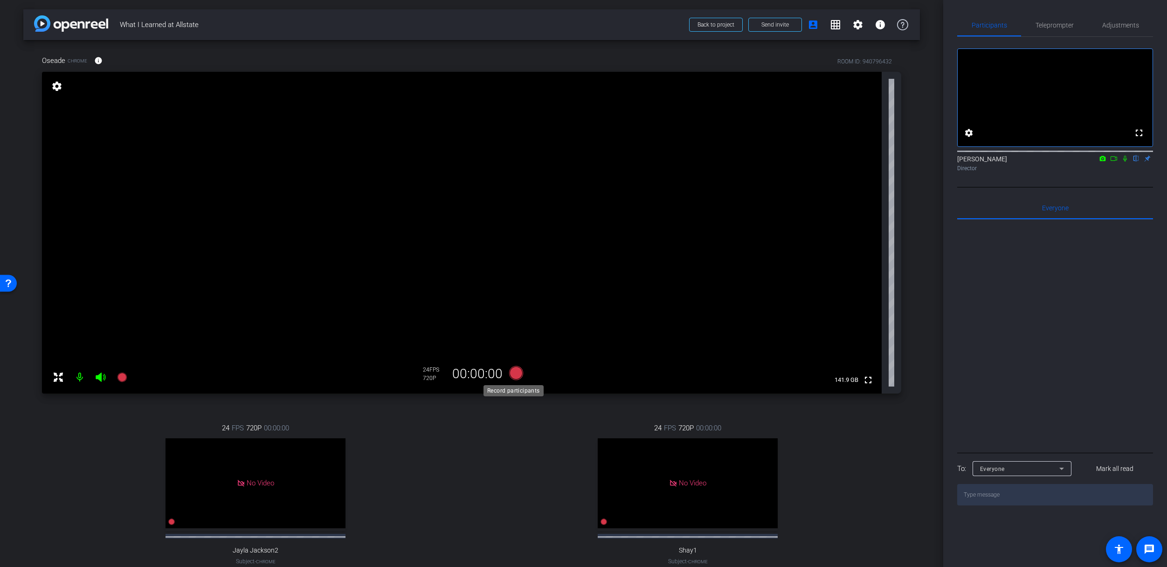
click at [519, 374] on icon at bounding box center [516, 373] width 22 height 17
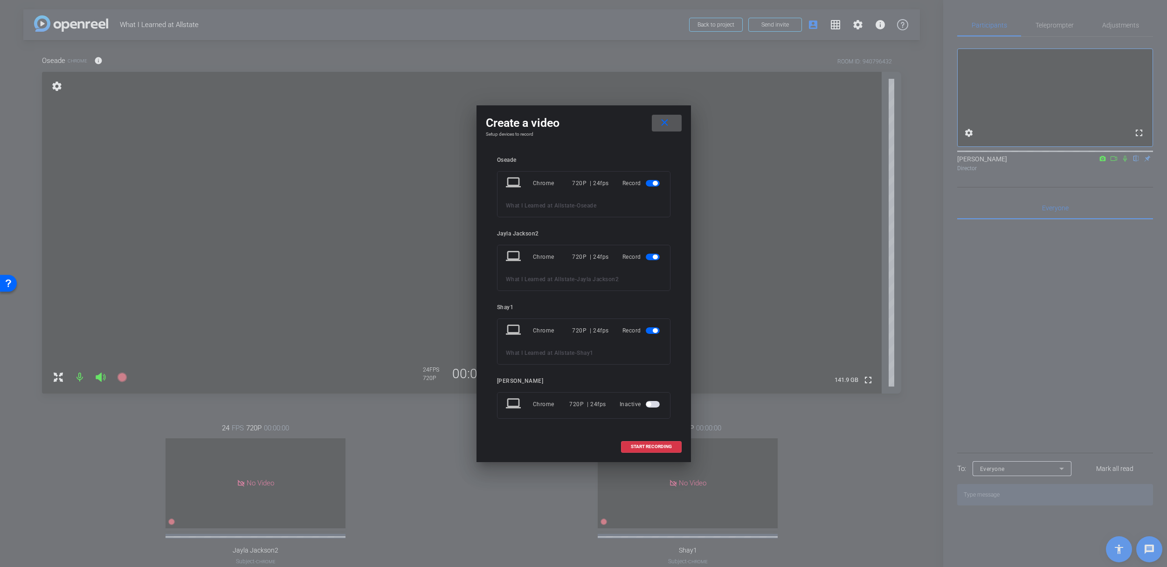
click at [655, 255] on span "button" at bounding box center [655, 257] width 5 height 5
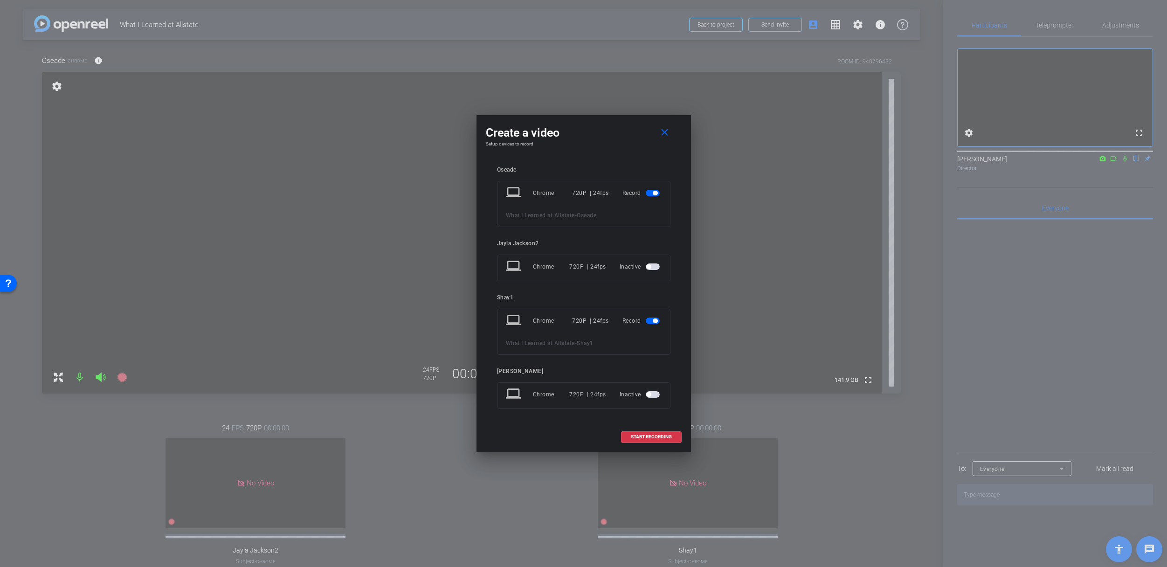
click at [653, 317] on mat-slide-toggle at bounding box center [654, 320] width 16 height 11
click at [653, 322] on span "button" at bounding box center [655, 320] width 5 height 5
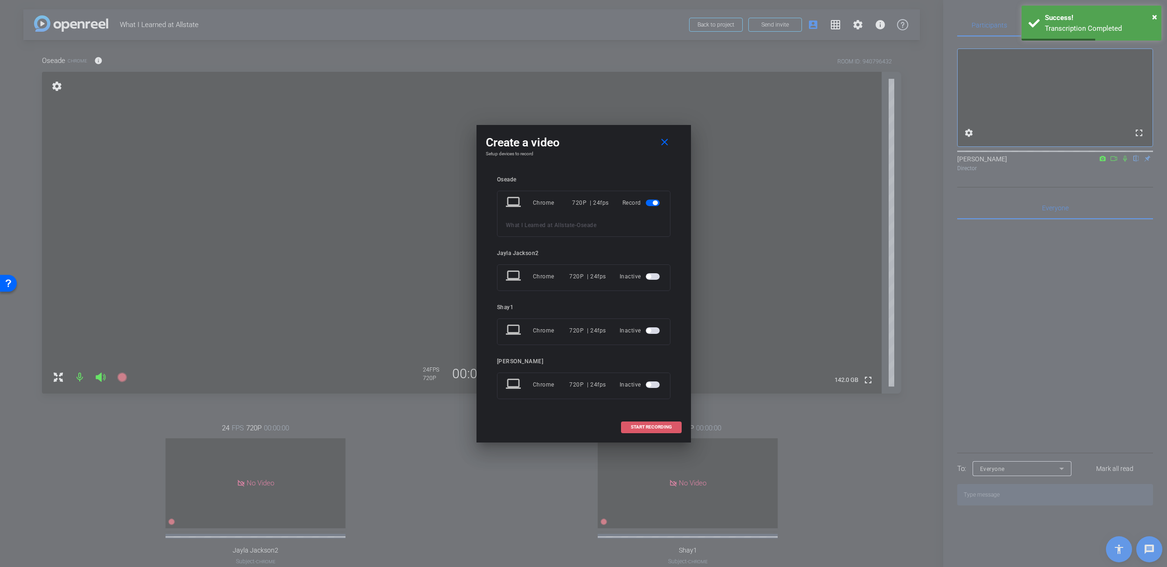
click at [652, 425] on span "START RECORDING" at bounding box center [651, 427] width 41 height 5
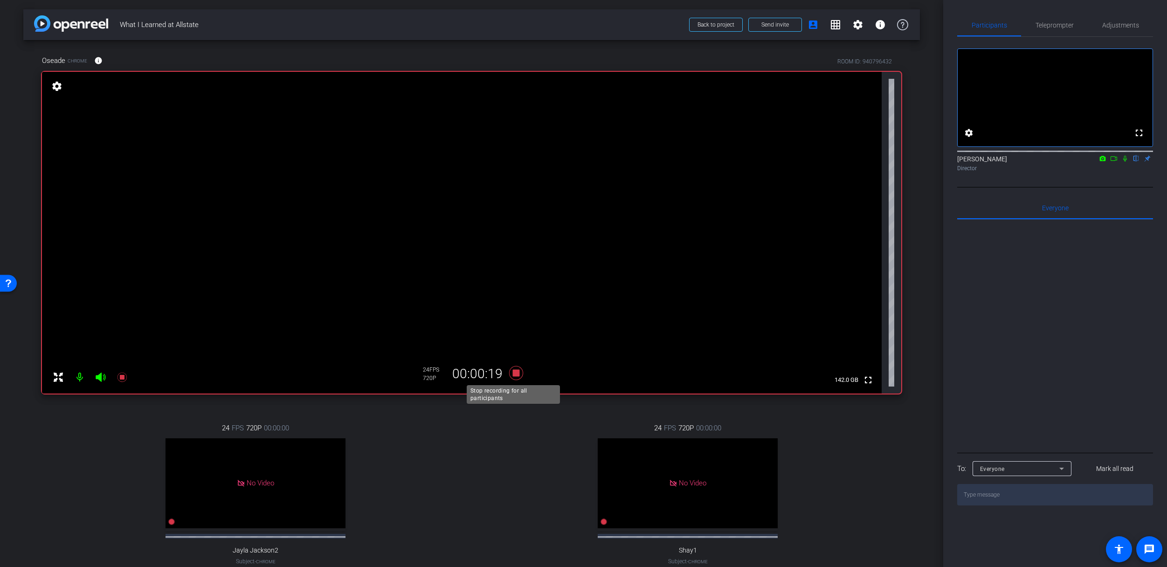
click at [513, 373] on icon at bounding box center [516, 373] width 14 height 14
click at [520, 458] on div "24 FPS 720P 00:00:00 No Video Shay1 Subject - Chrome settings" at bounding box center [687, 503] width 427 height 193
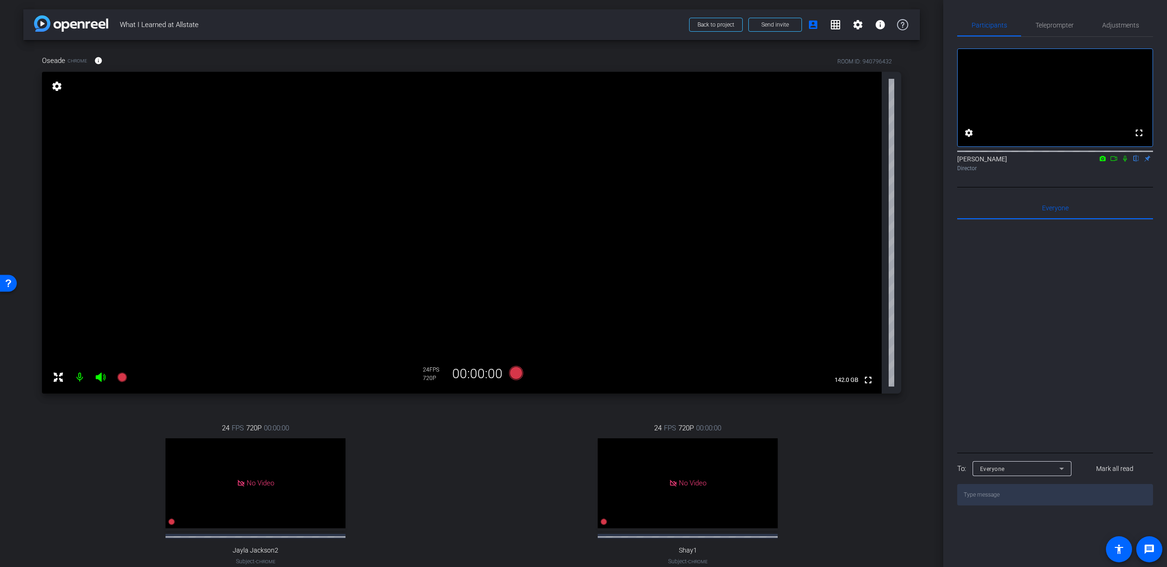
click at [509, 432] on div "24 FPS 720P 00:00:00 No Video Shay1 Subject - Chrome settings" at bounding box center [687, 503] width 427 height 193
click at [515, 373] on icon at bounding box center [516, 373] width 14 height 14
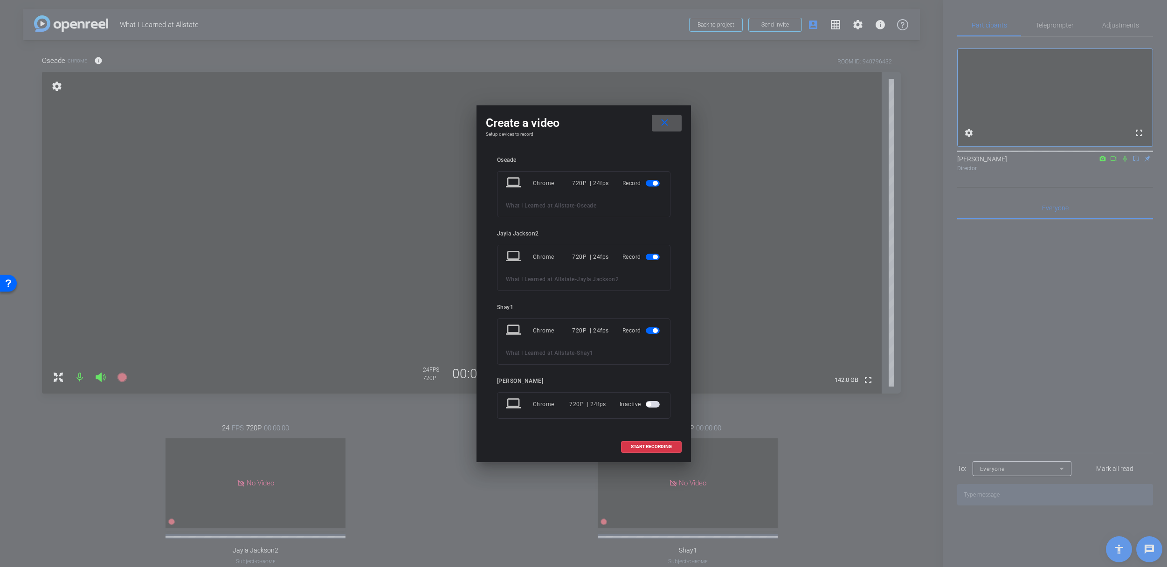
click at [655, 255] on span "button" at bounding box center [655, 257] width 5 height 5
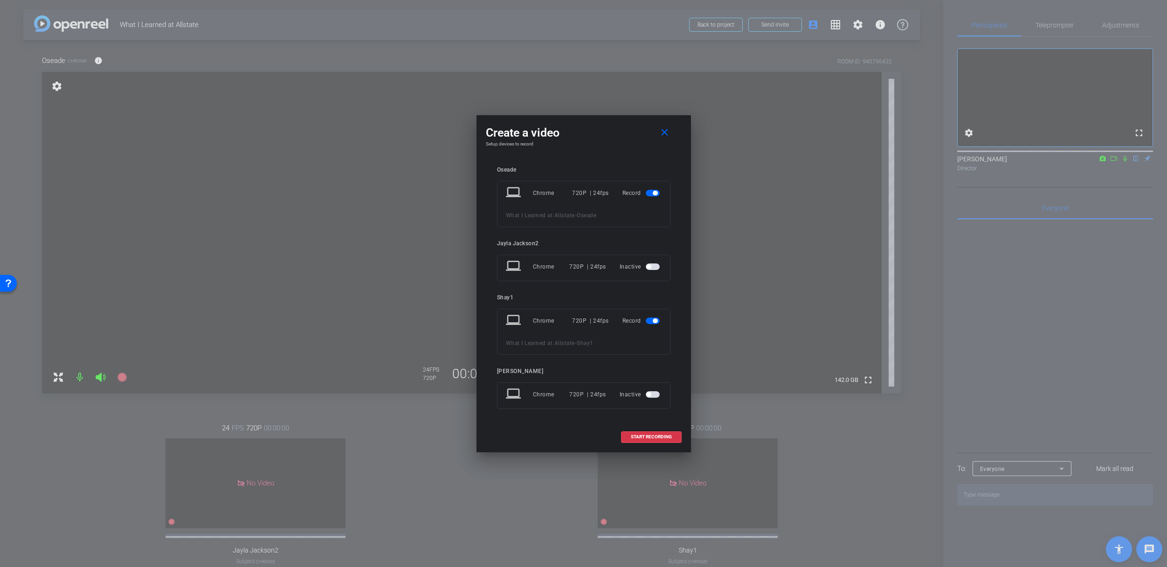
click at [653, 320] on span "button" at bounding box center [655, 320] width 5 height 5
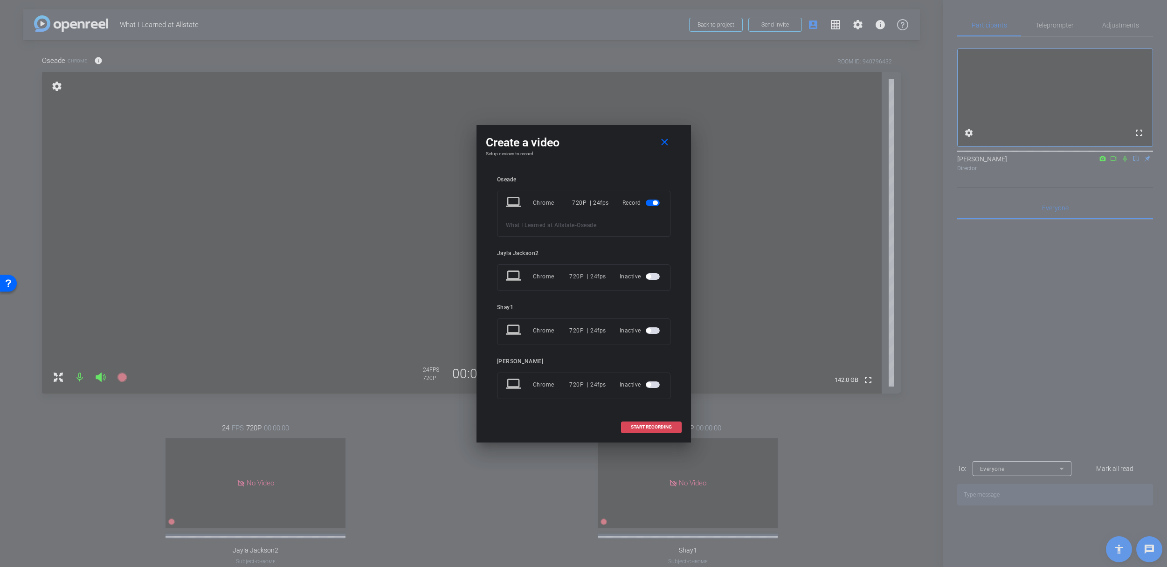
click at [653, 427] on span "START RECORDING" at bounding box center [651, 427] width 41 height 5
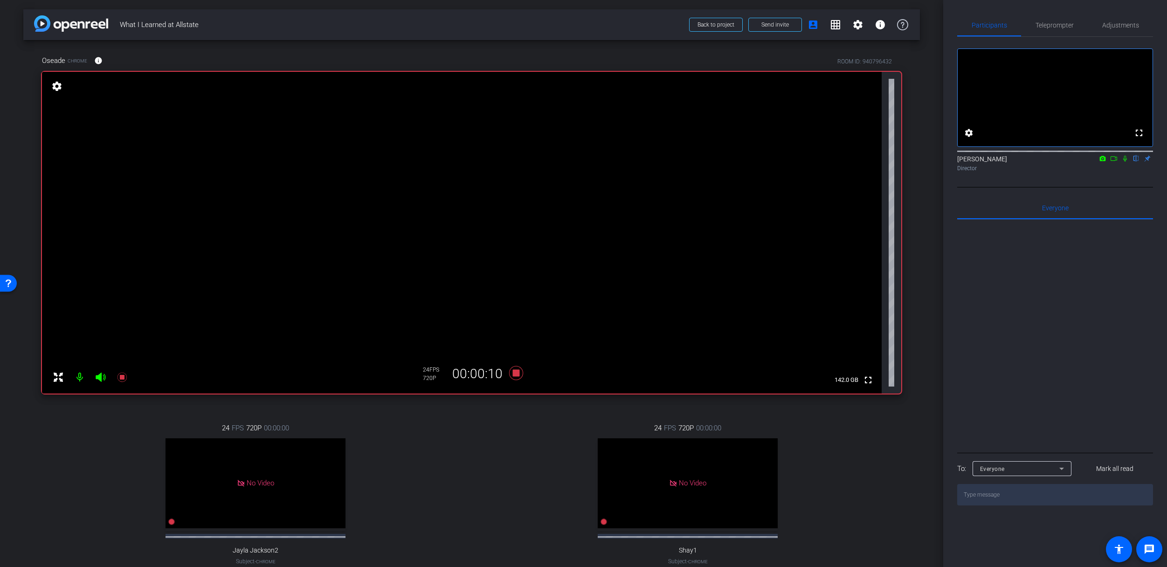
click at [1125, 162] on icon at bounding box center [1125, 159] width 4 height 6
click at [1122, 162] on icon at bounding box center [1124, 158] width 7 height 7
click at [509, 373] on icon at bounding box center [516, 373] width 22 height 17
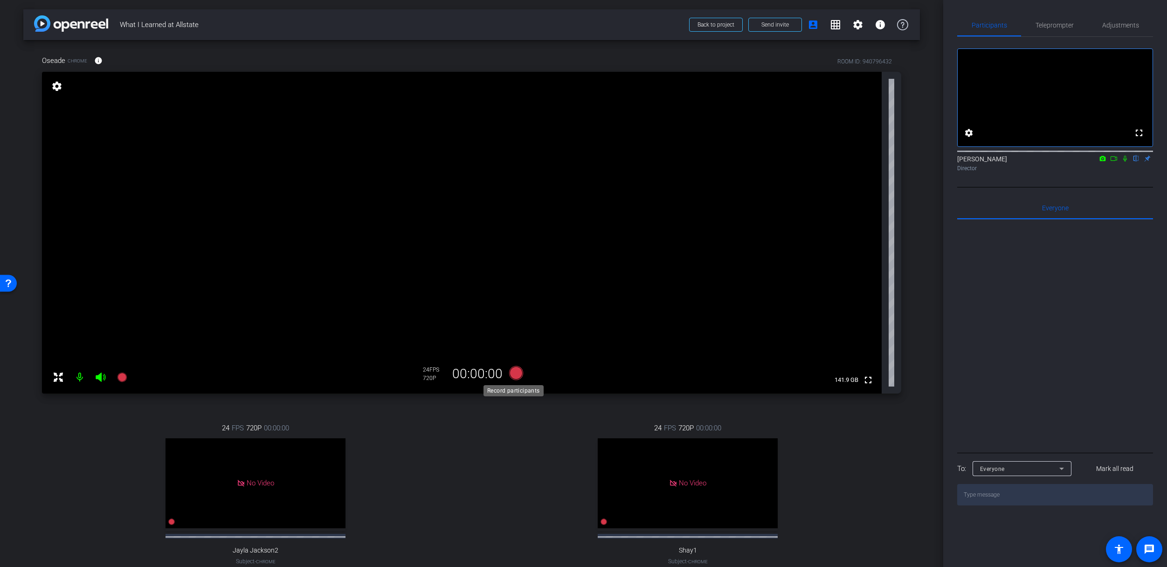
click at [513, 372] on icon at bounding box center [516, 373] width 14 height 14
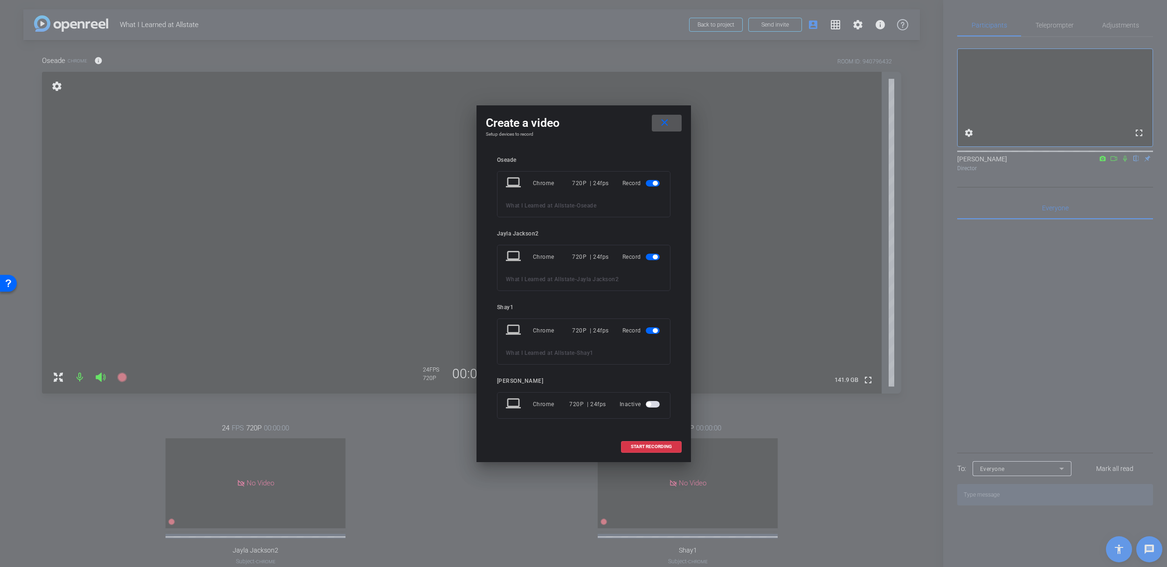
click at [657, 256] on span "button" at bounding box center [655, 257] width 5 height 5
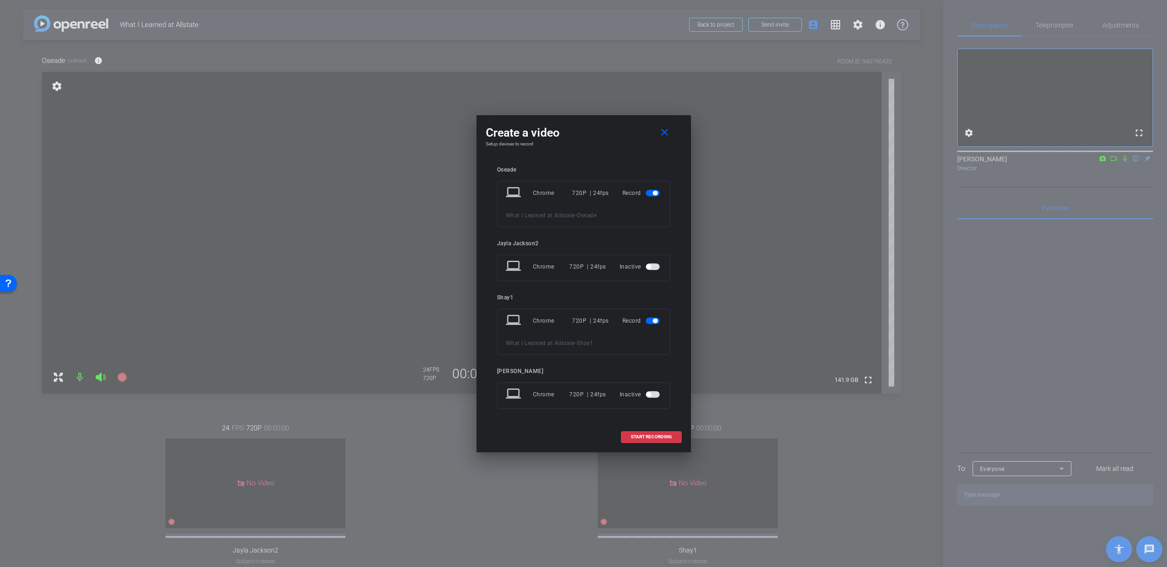
click at [650, 321] on span "button" at bounding box center [653, 320] width 14 height 7
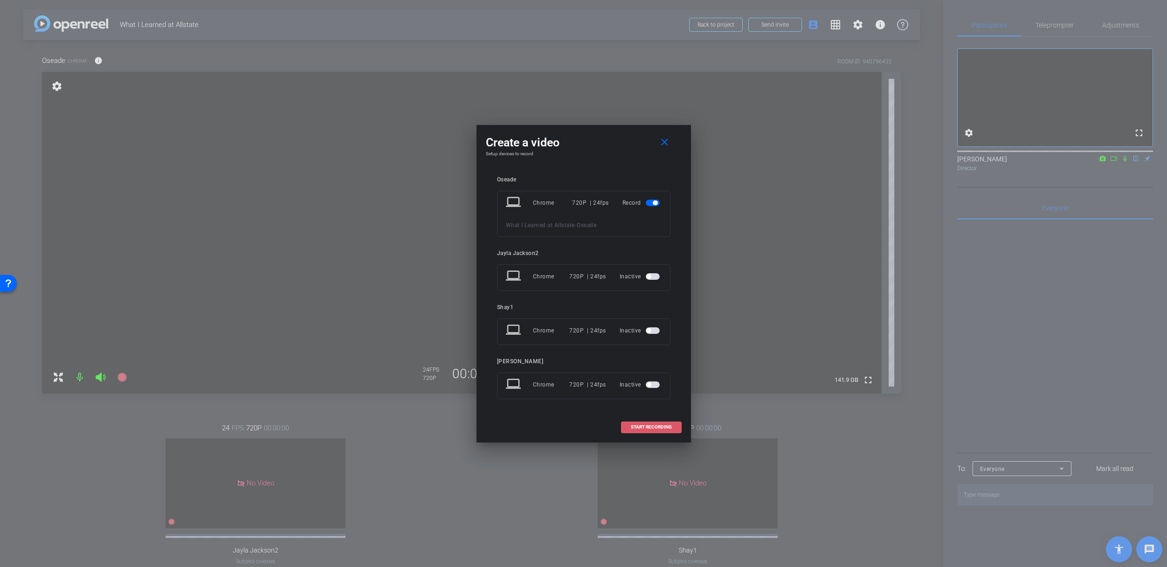
click at [649, 427] on span "START RECORDING" at bounding box center [651, 427] width 41 height 5
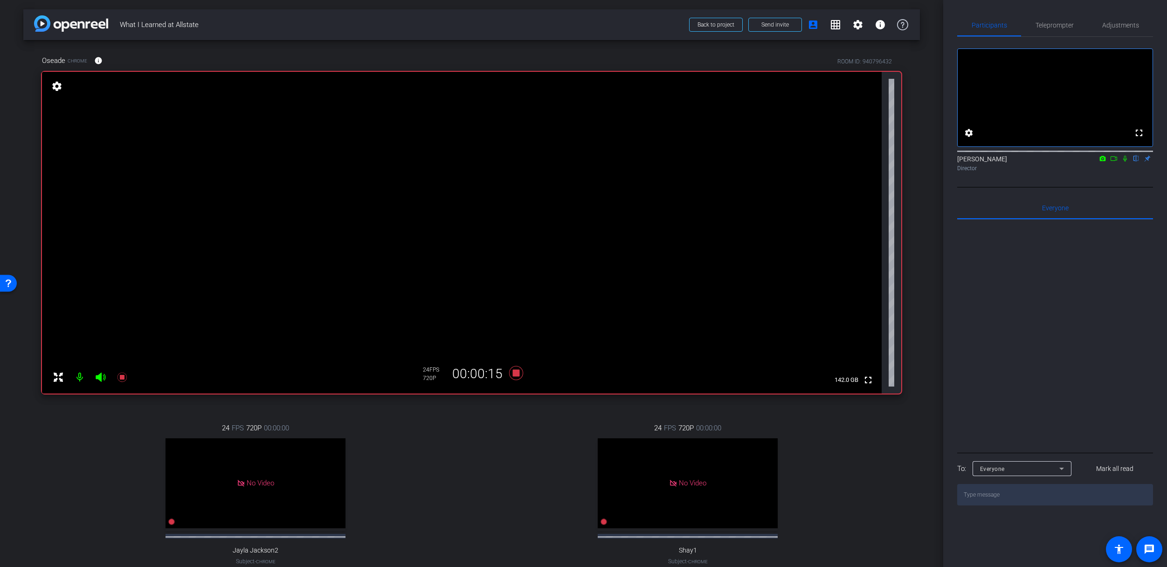
click at [1124, 162] on icon at bounding box center [1124, 158] width 7 height 7
click at [1125, 162] on icon at bounding box center [1124, 158] width 7 height 7
click at [513, 371] on icon at bounding box center [516, 373] width 14 height 14
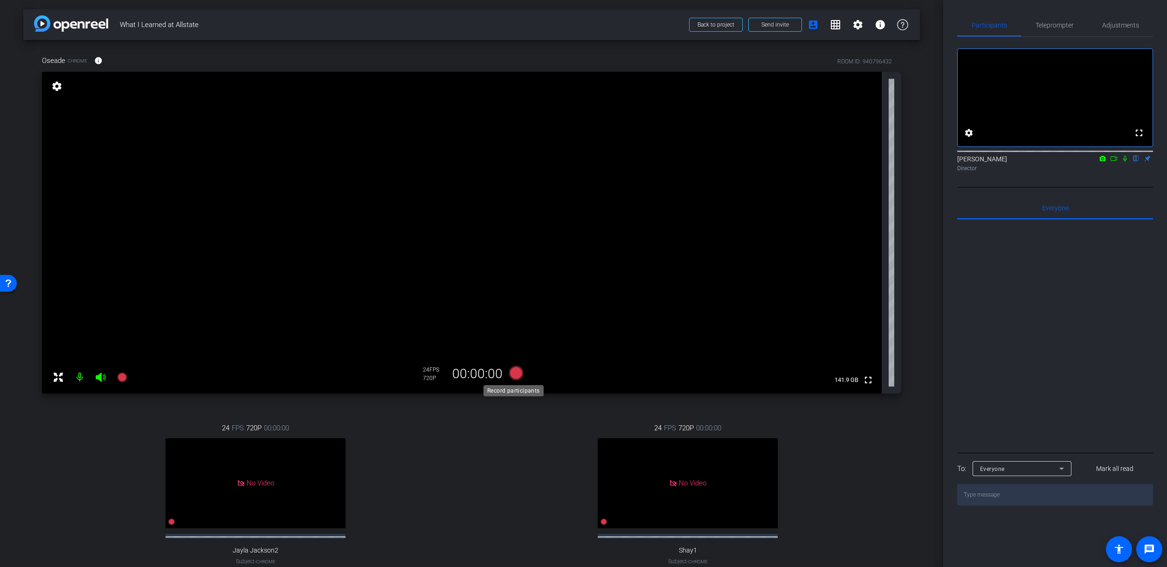
click at [512, 375] on icon at bounding box center [516, 373] width 14 height 14
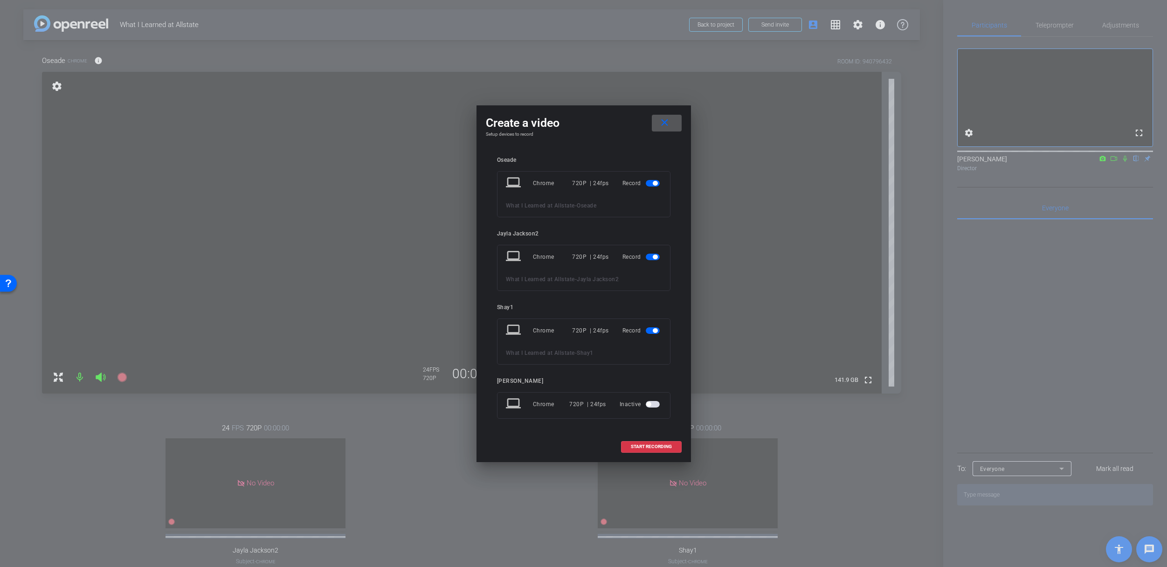
click at [651, 256] on span "button" at bounding box center [653, 257] width 14 height 7
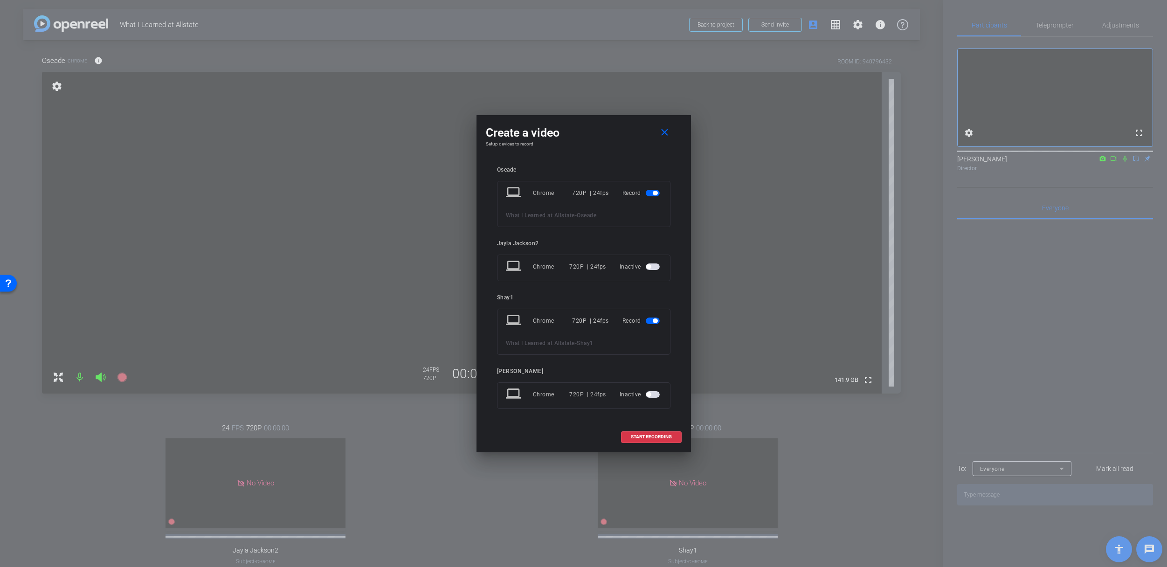
click at [649, 317] on span "button" at bounding box center [653, 320] width 14 height 7
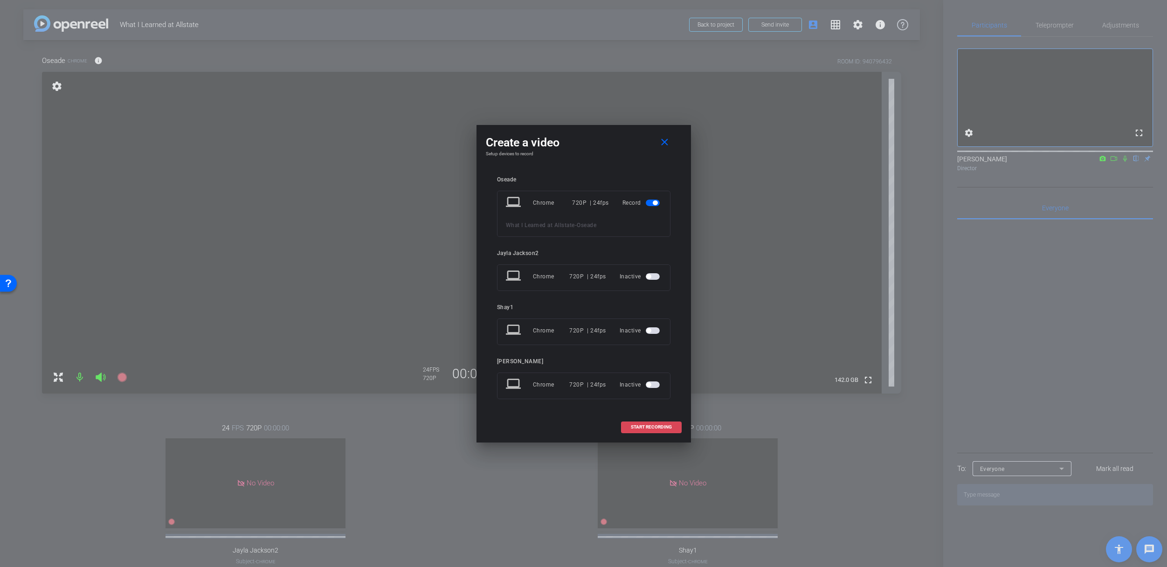
click at [653, 426] on span "START RECORDING" at bounding box center [651, 427] width 41 height 5
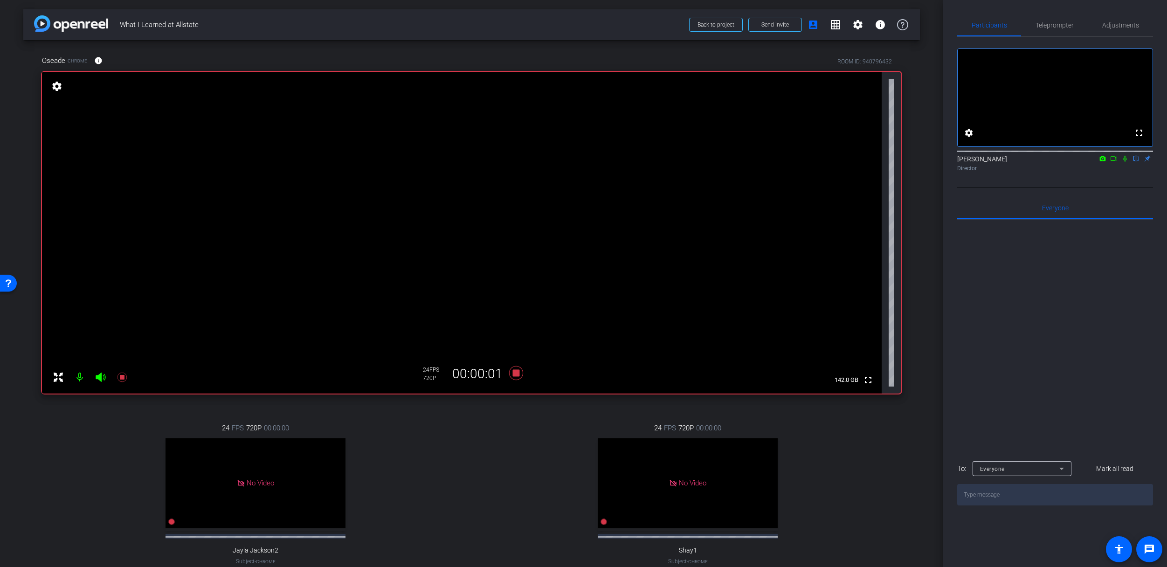
click at [1126, 162] on icon at bounding box center [1124, 158] width 7 height 7
click at [1125, 172] on div "Director" at bounding box center [1055, 168] width 196 height 8
click at [1125, 162] on icon at bounding box center [1124, 158] width 7 height 7
click at [516, 375] on icon at bounding box center [516, 373] width 14 height 14
click at [496, 453] on div "24 FPS 720P 00:00:00 No Video Shay1 Subject - Chrome settings" at bounding box center [687, 503] width 427 height 193
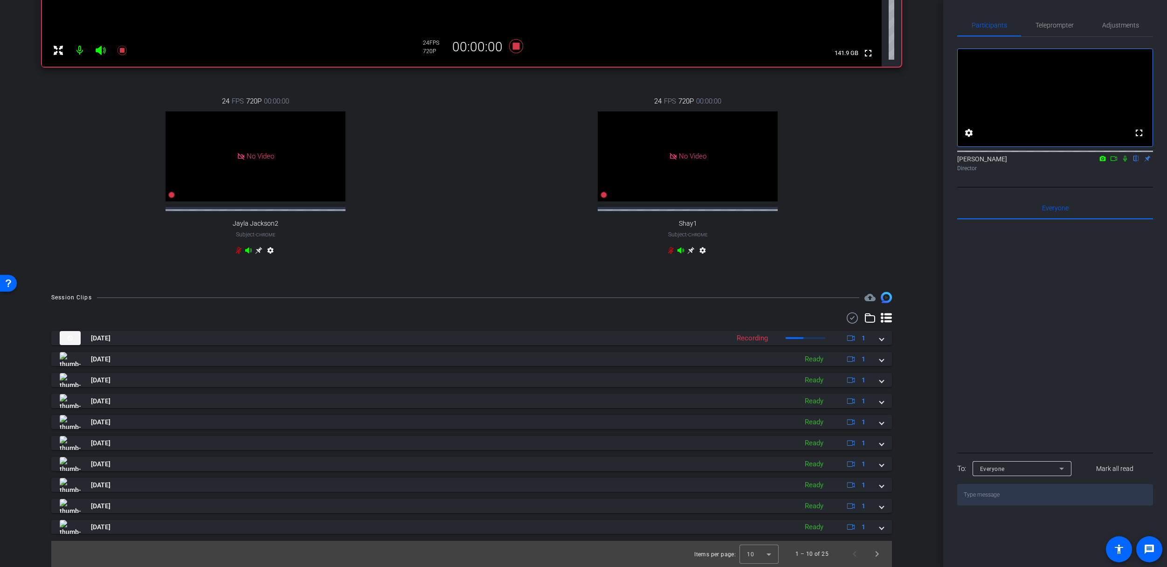
scroll to position [335, 0]
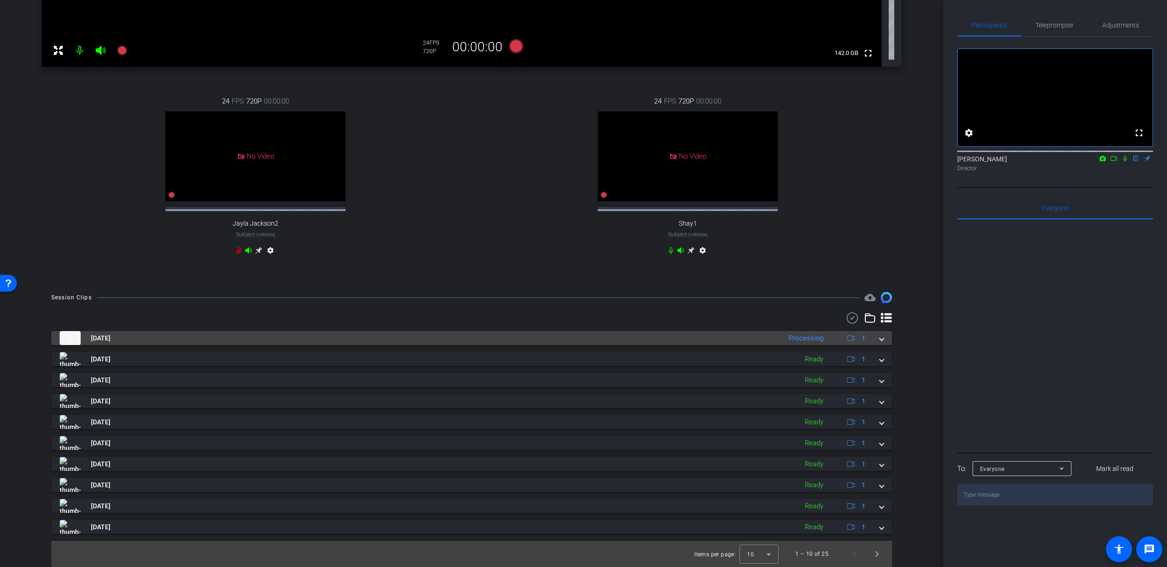
click at [639, 338] on mat-panel-title "[DATE]" at bounding box center [418, 338] width 717 height 14
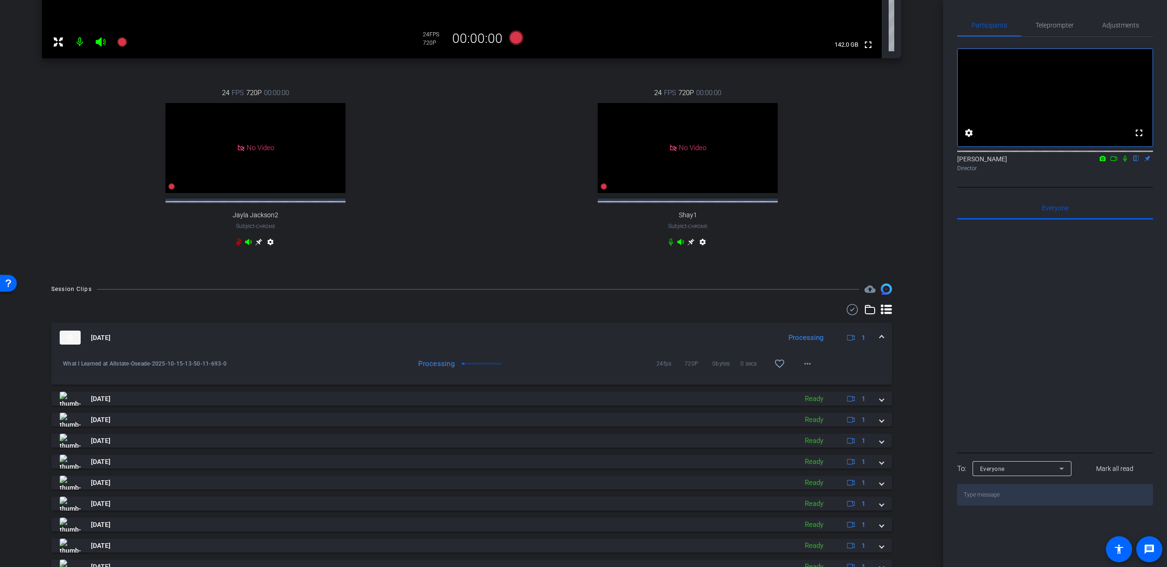
click at [639, 338] on mat-panel-title "[DATE]" at bounding box center [418, 338] width 717 height 14
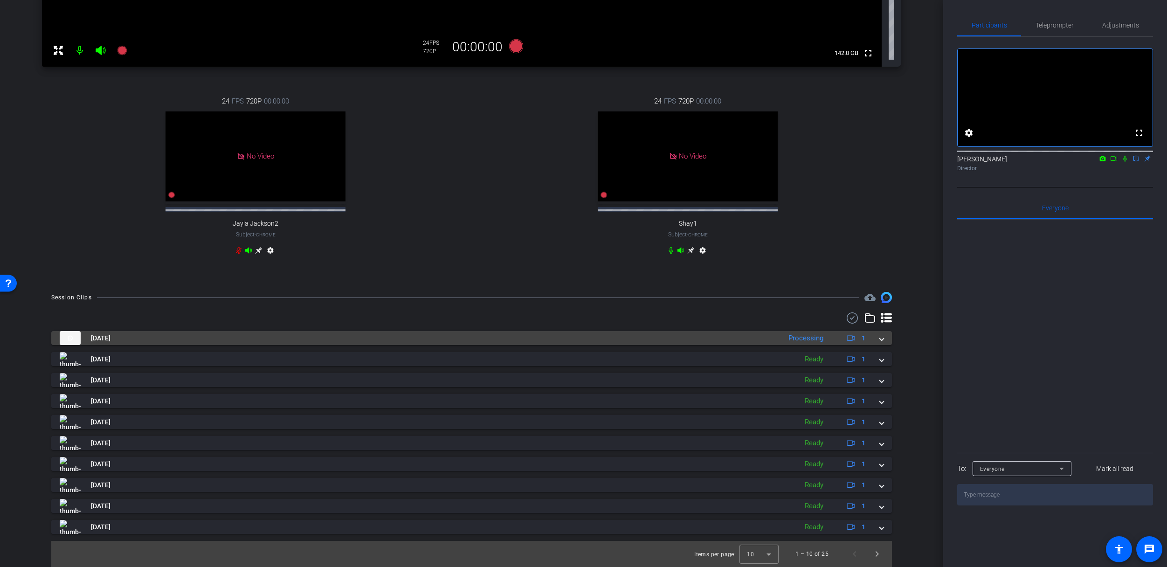
click at [591, 337] on mat-panel-title "[DATE]" at bounding box center [418, 338] width 717 height 14
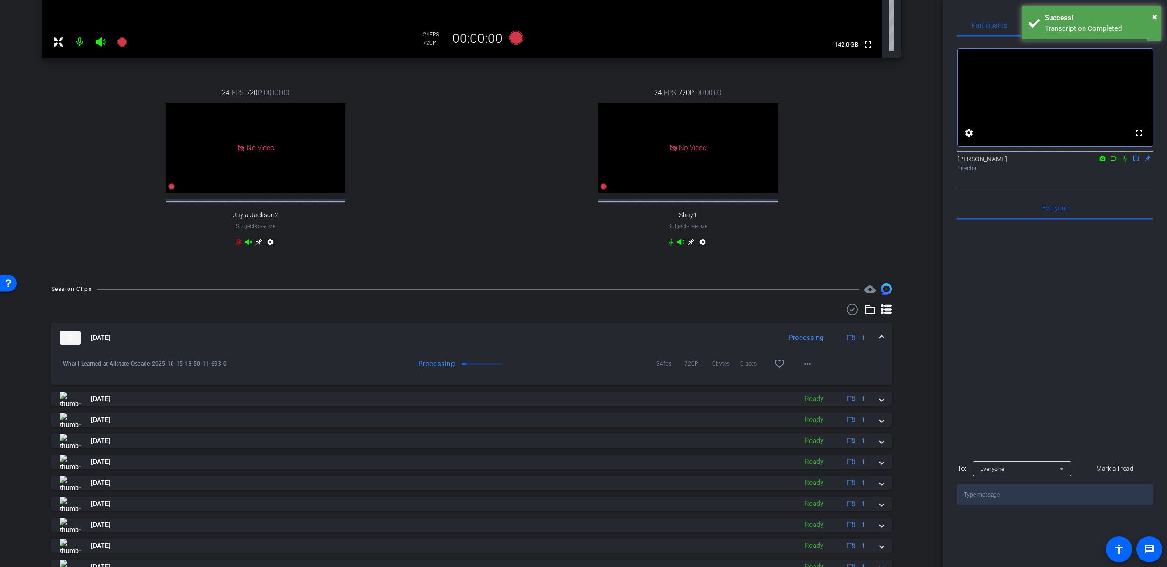
click at [617, 340] on mat-panel-title "[DATE]" at bounding box center [418, 338] width 717 height 14
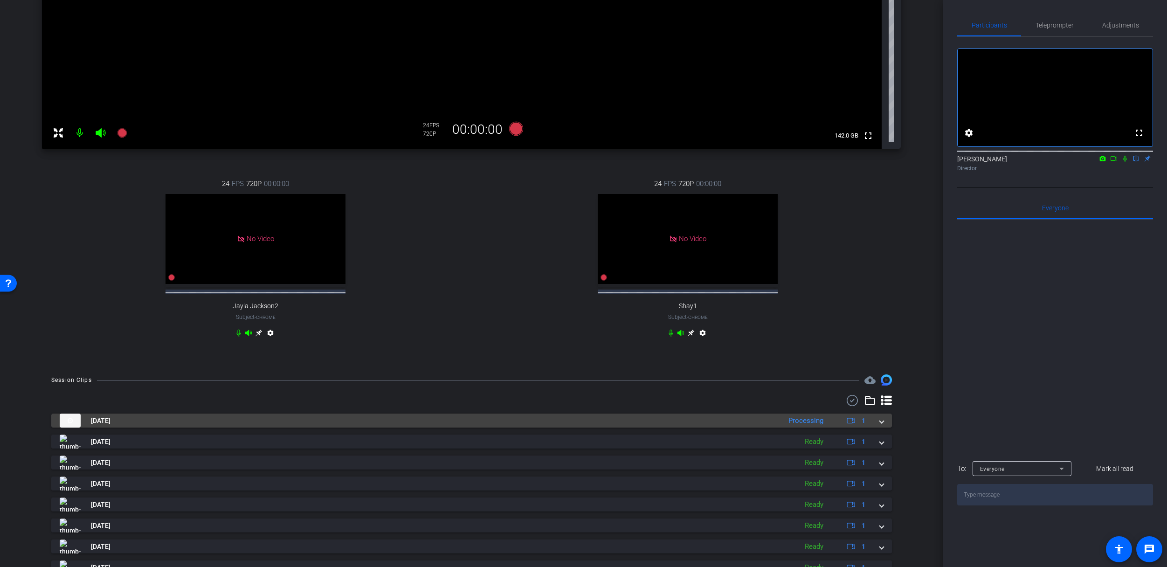
scroll to position [248, 0]
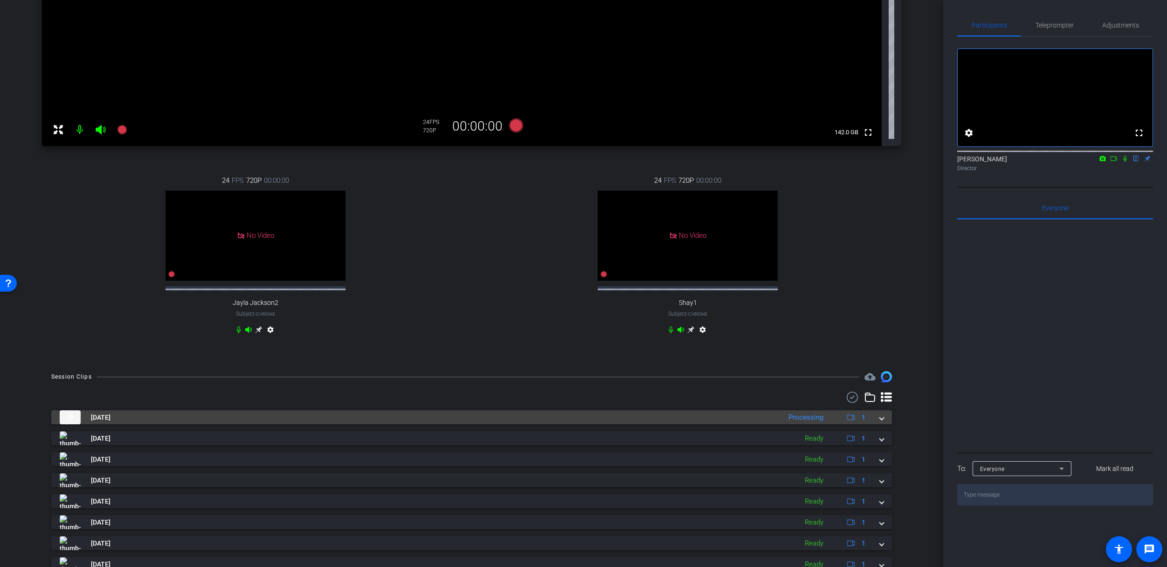
click at [511, 424] on mat-panel-title "[DATE]" at bounding box center [418, 417] width 717 height 14
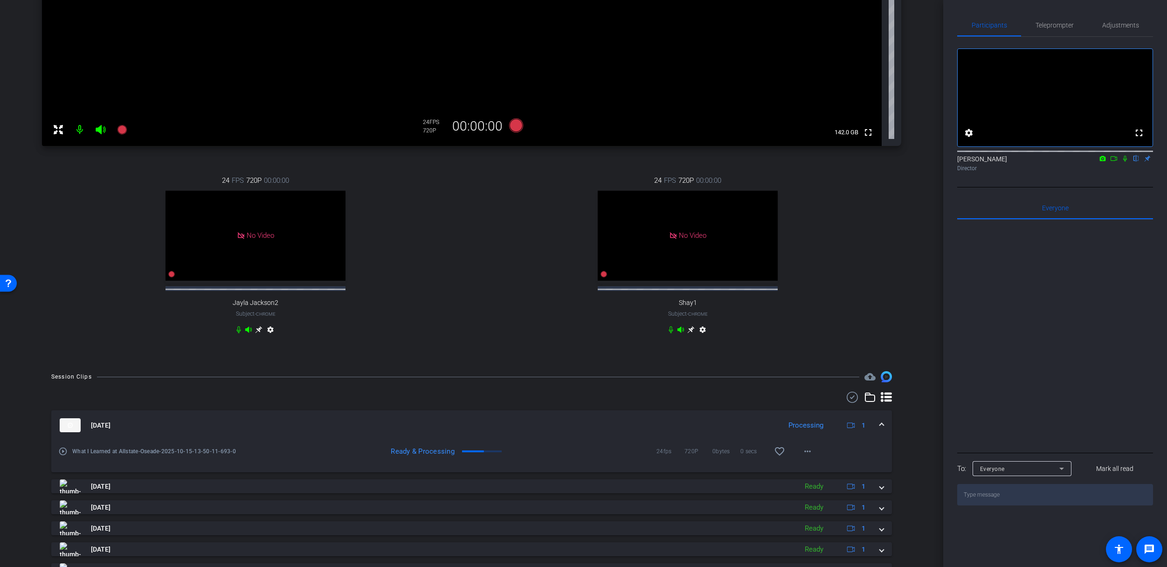
click at [509, 424] on mat-expansion-panel-header "[DATE] Processing 1" at bounding box center [471, 425] width 841 height 30
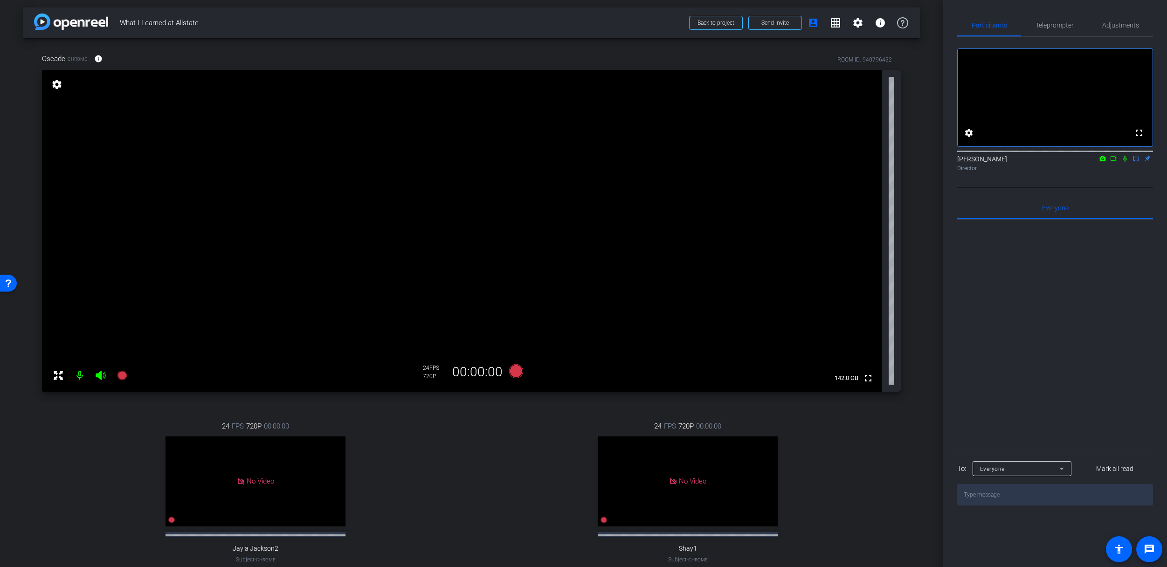
scroll to position [0, 0]
click at [514, 375] on icon at bounding box center [516, 373] width 14 height 14
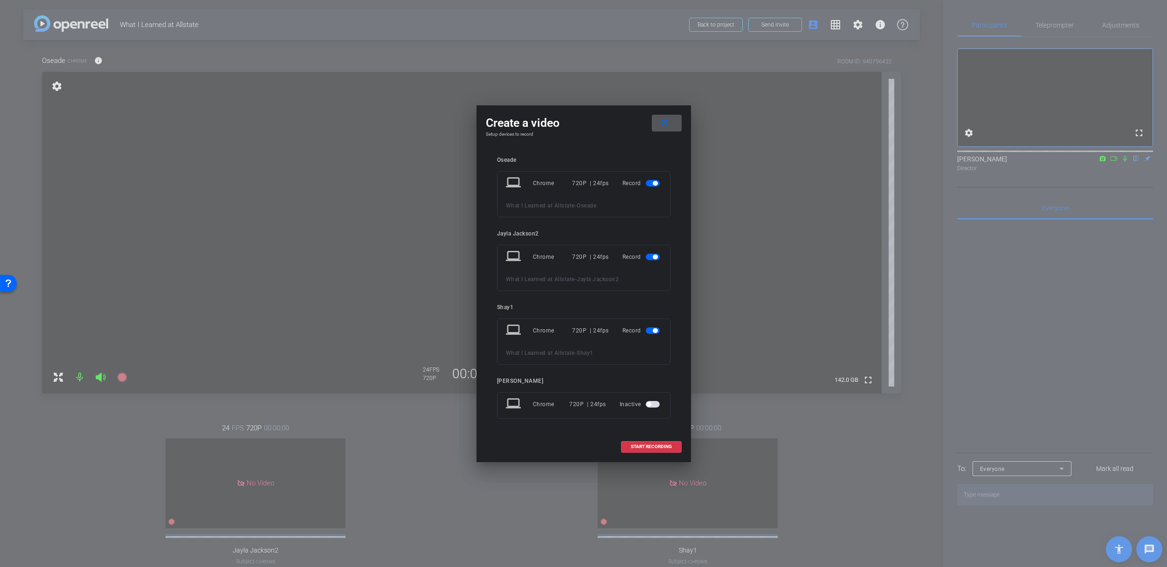
click at [649, 258] on span "button" at bounding box center [653, 257] width 14 height 7
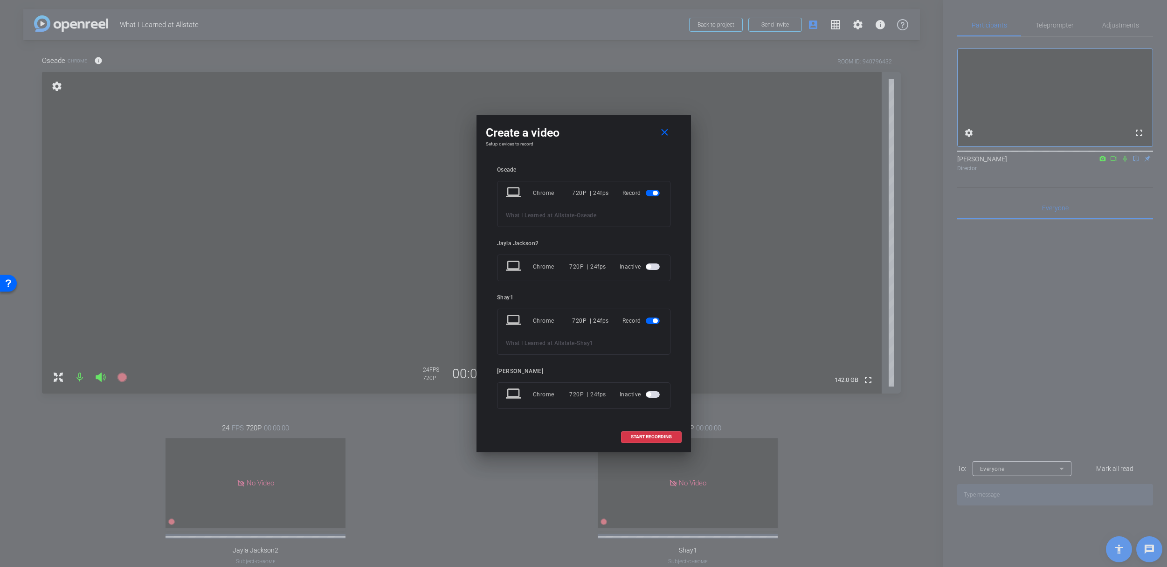
click at [657, 320] on span "button" at bounding box center [655, 320] width 5 height 5
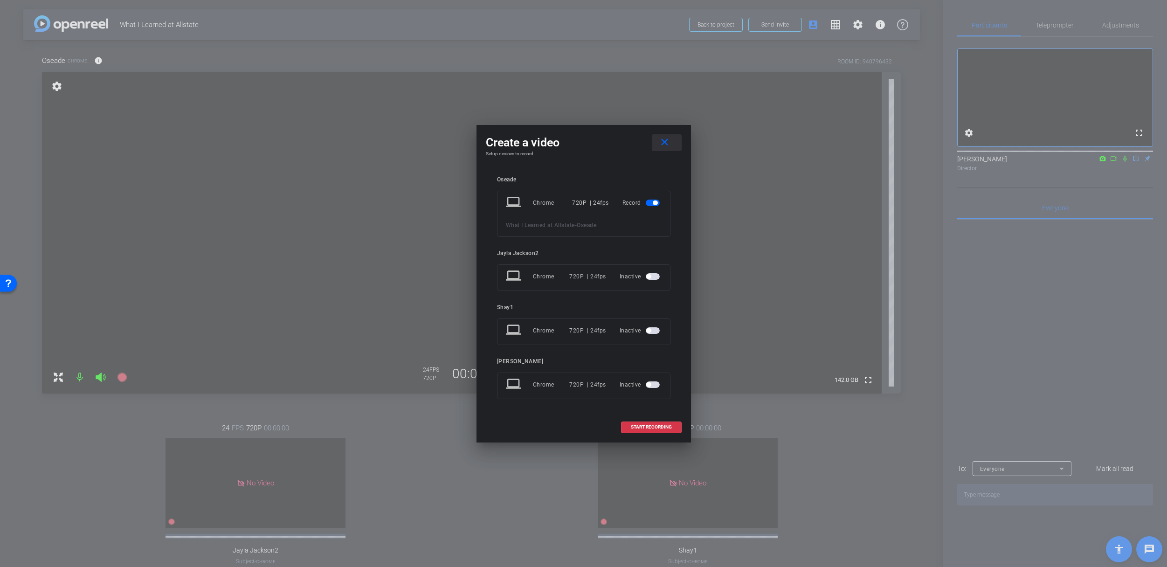
click at [664, 140] on mat-icon "close" at bounding box center [665, 143] width 12 height 12
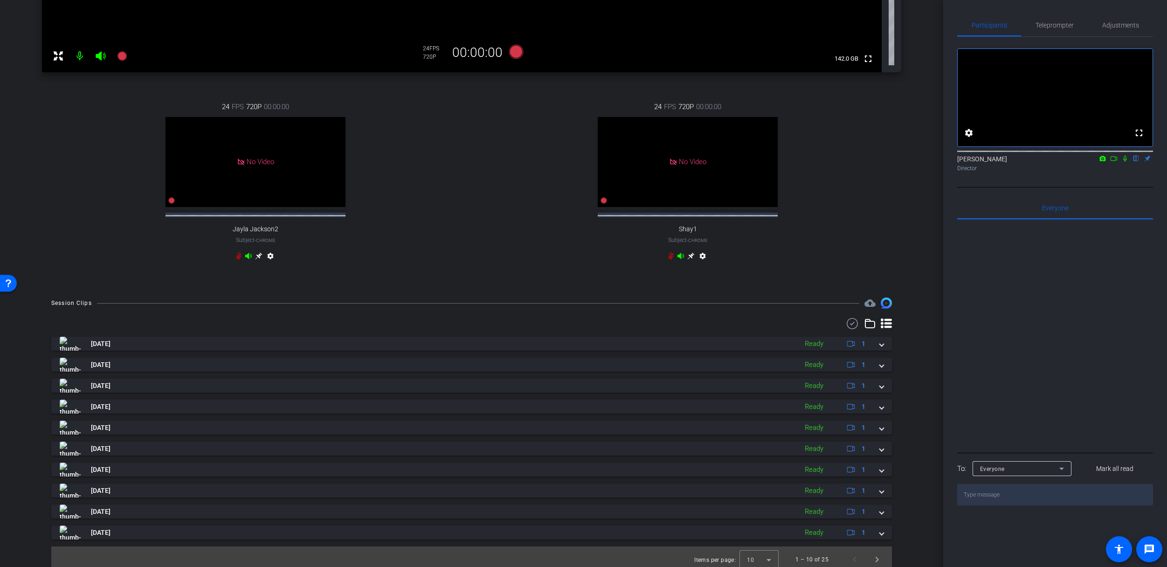
scroll to position [335, 0]
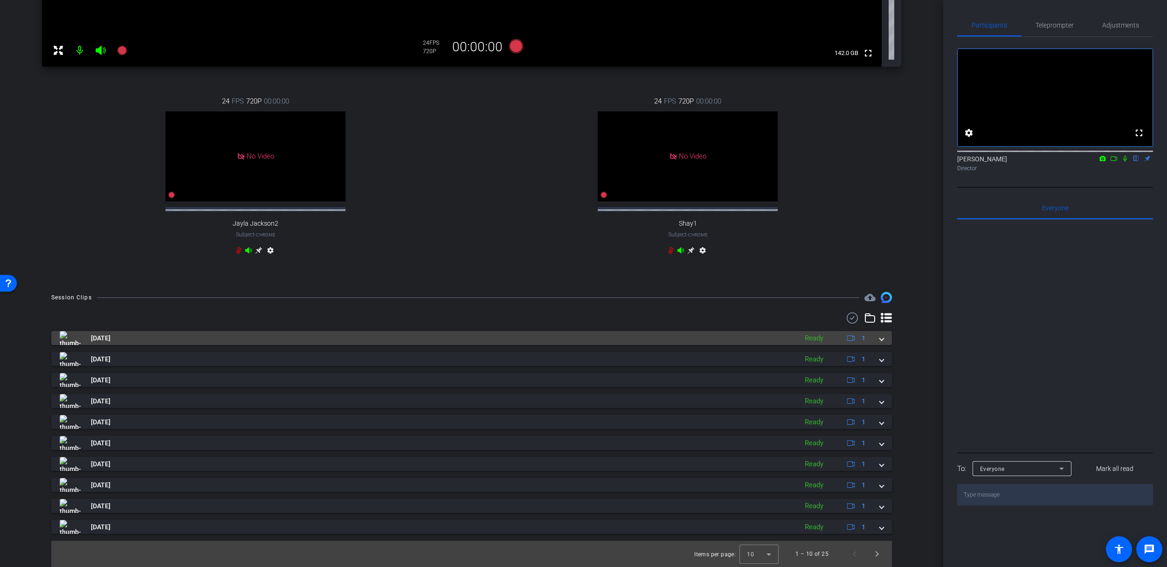
click at [518, 338] on mat-panel-title "[DATE]" at bounding box center [426, 338] width 733 height 14
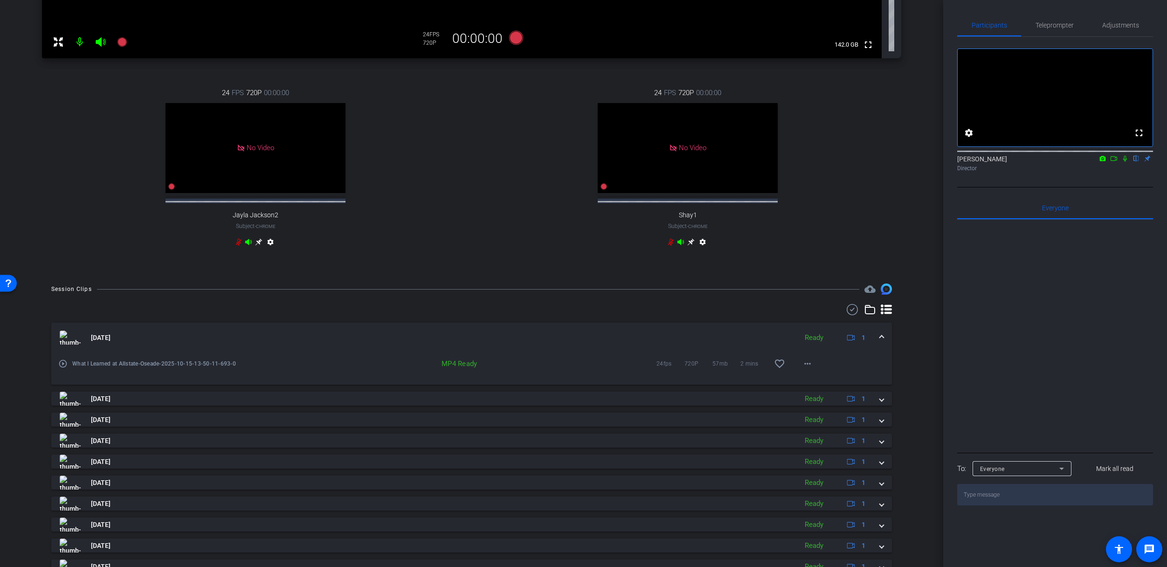
click at [518, 338] on mat-panel-title "[DATE]" at bounding box center [426, 338] width 733 height 14
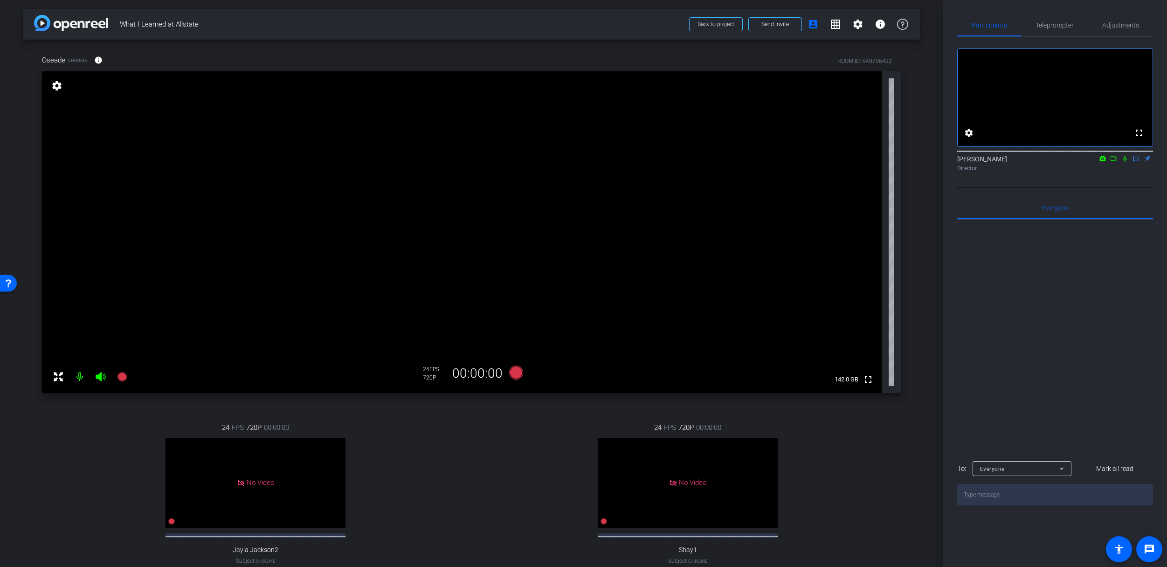
scroll to position [0, 0]
click at [474, 488] on div "24 FPS 720P 00:00:00 No Video Shay1 Subject - Chrome settings" at bounding box center [687, 503] width 427 height 193
click at [474, 462] on div "24 FPS 720P 00:00:00 No Video Shay1 Subject - Chrome settings" at bounding box center [687, 503] width 427 height 193
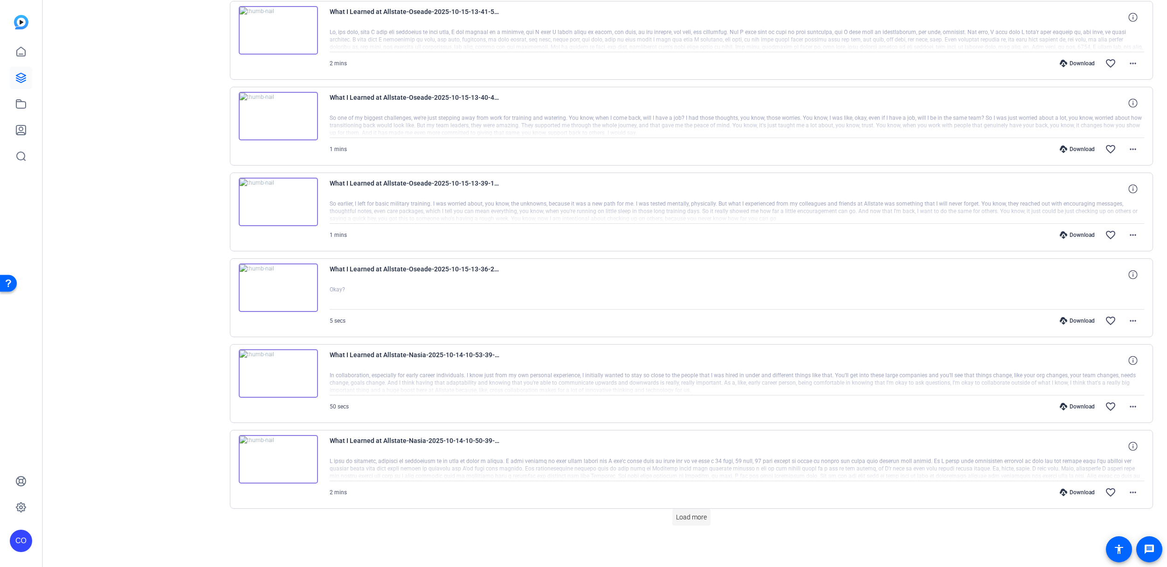
click at [683, 514] on span "Load more" at bounding box center [691, 517] width 31 height 10
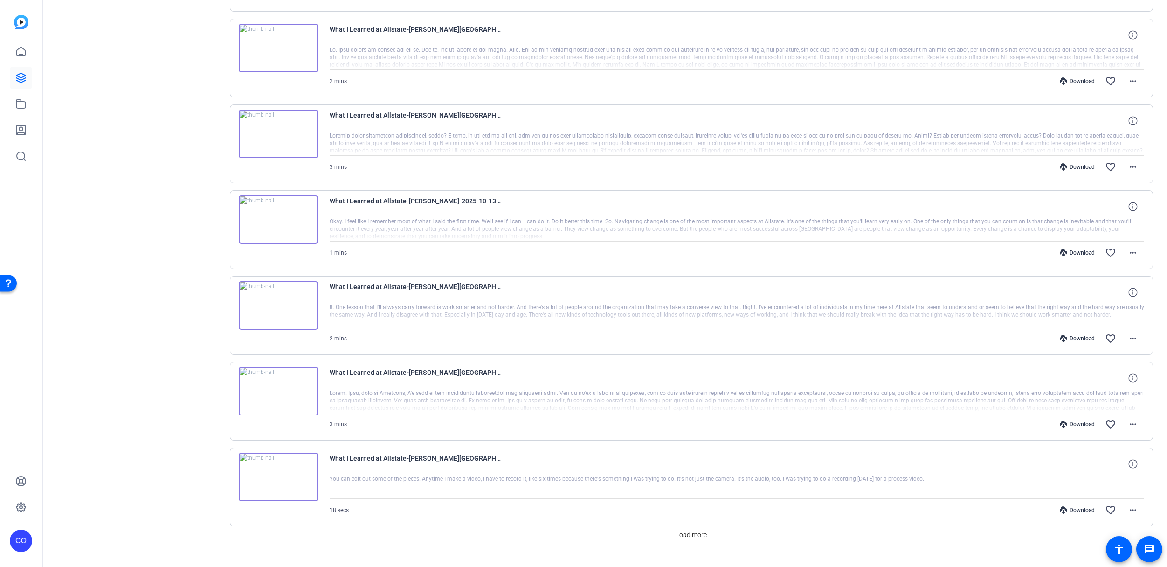
scroll to position [1405, 0]
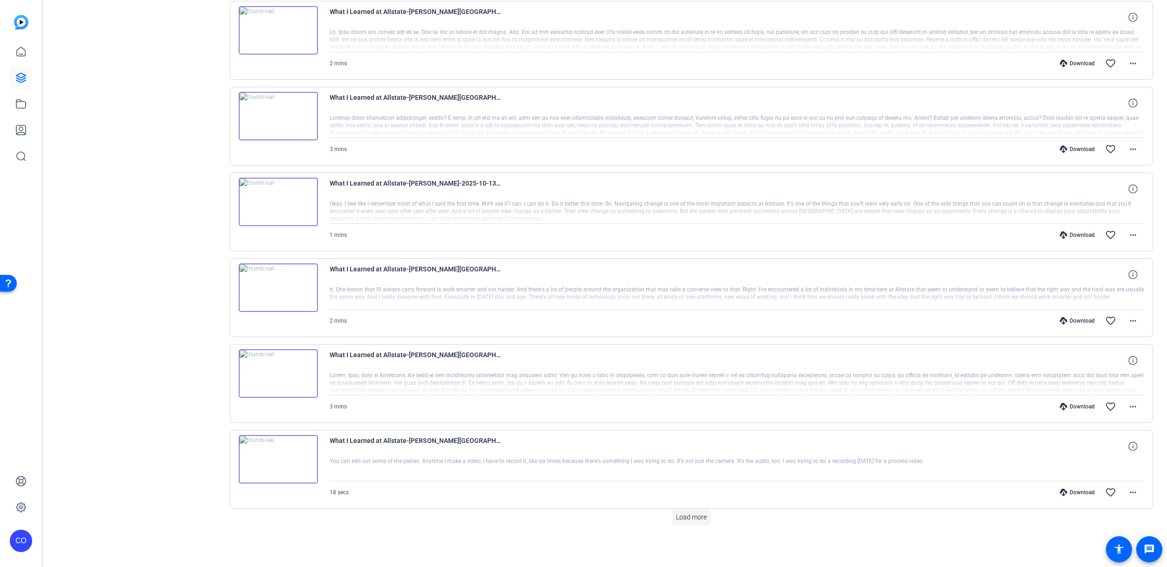
click at [687, 518] on span "Load more" at bounding box center [691, 517] width 31 height 10
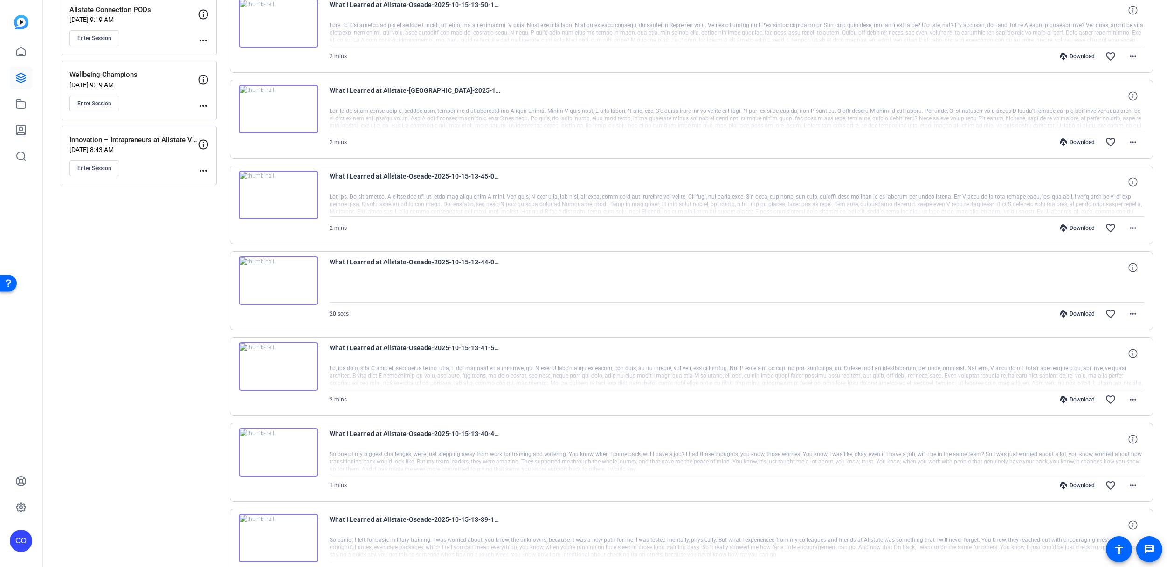
scroll to position [0, 0]
